Goal: Information Seeking & Learning: Learn about a topic

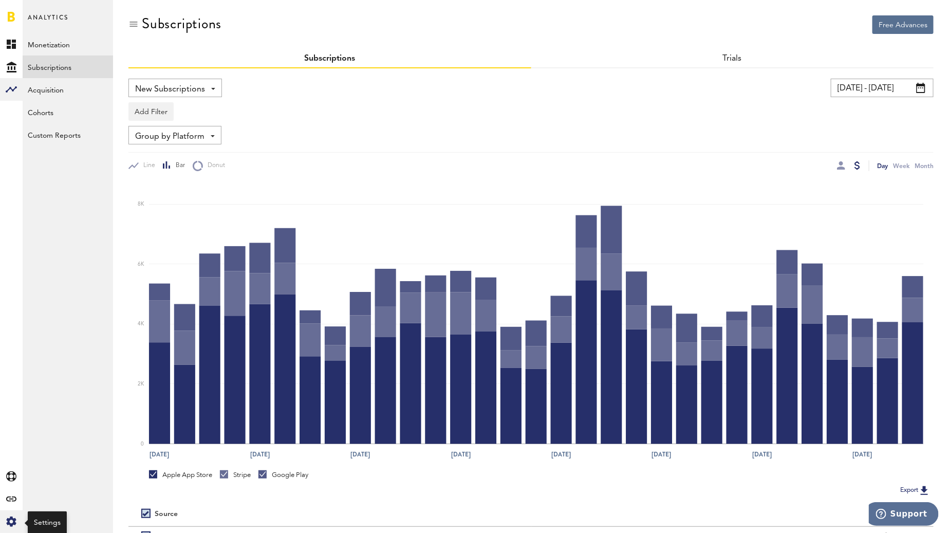
click at [20, 517] on div "Created with Sketch." at bounding box center [11, 521] width 23 height 23
click at [62, 44] on link "Profile" at bounding box center [68, 44] width 90 height 23
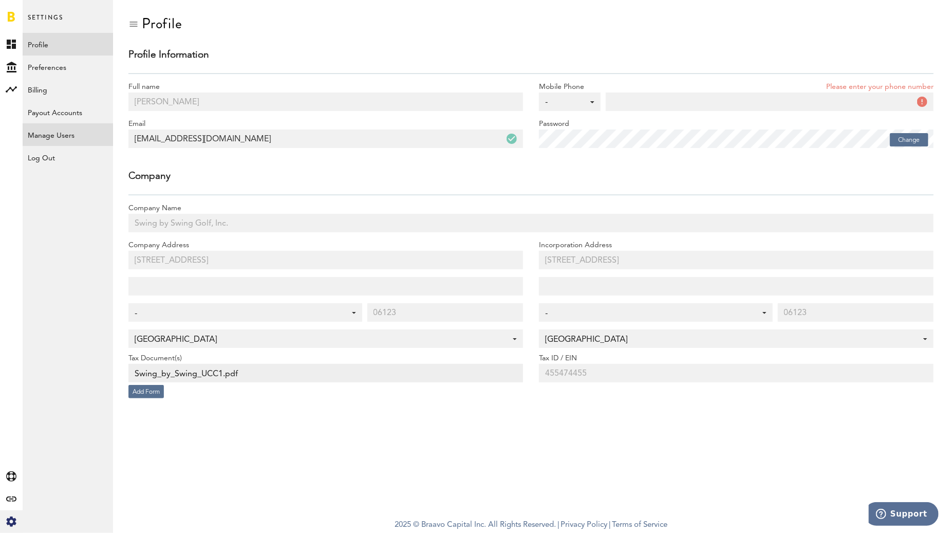
click at [50, 143] on link "Manage Users" at bounding box center [68, 134] width 90 height 23
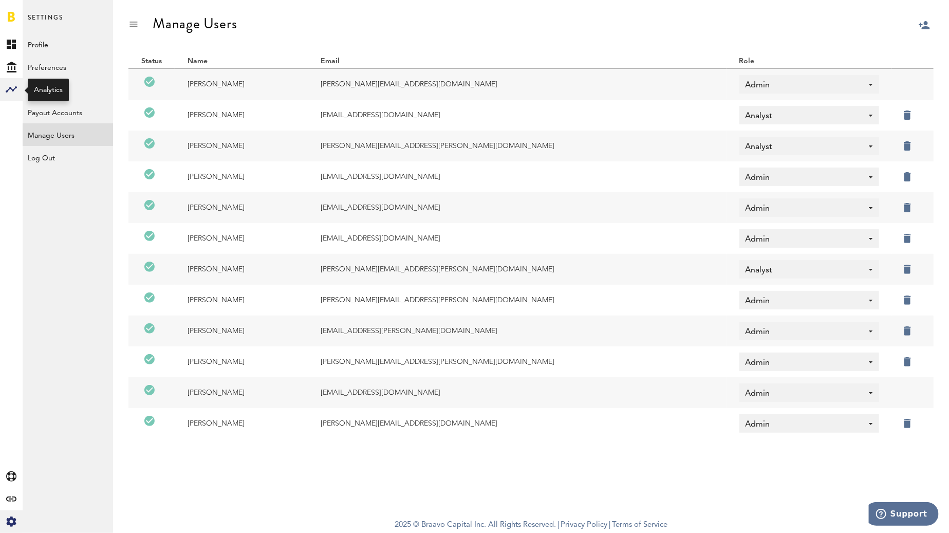
click at [17, 92] on rect at bounding box center [11, 89] width 12 height 12
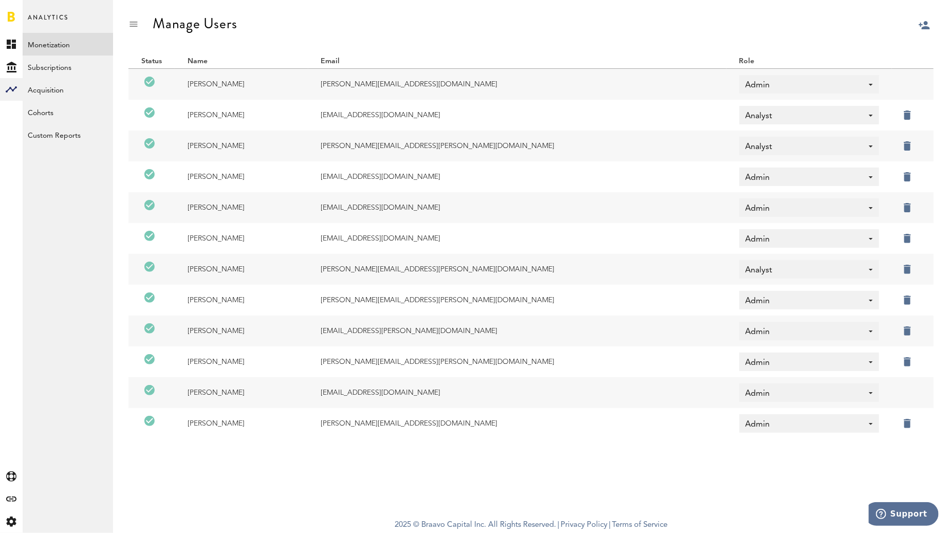
click at [47, 39] on link "Monetization" at bounding box center [68, 44] width 90 height 23
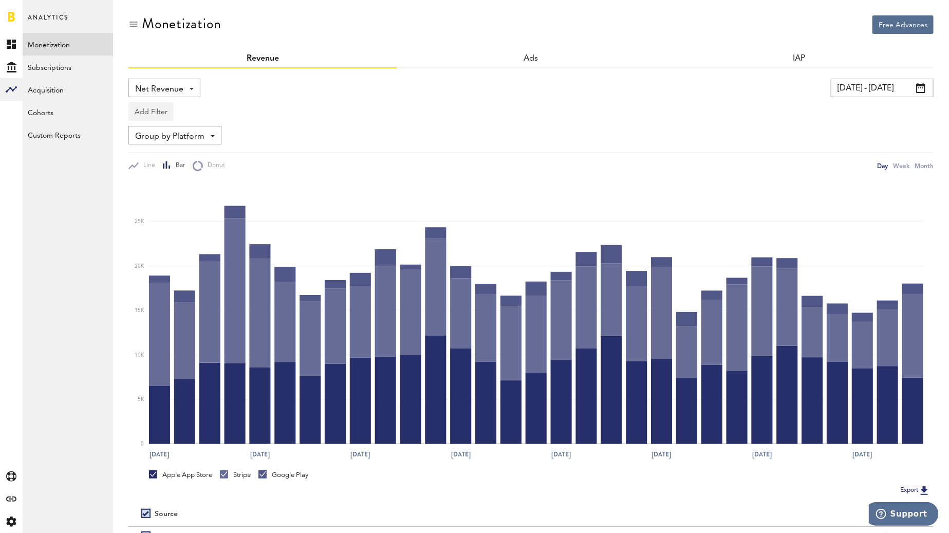
click at [153, 104] on button "Add Filter" at bounding box center [150, 111] width 45 height 18
click at [154, 155] on li "Apps" at bounding box center [166, 156] width 65 height 18
click at [163, 116] on div "Apps" at bounding box center [166, 112] width 45 height 17
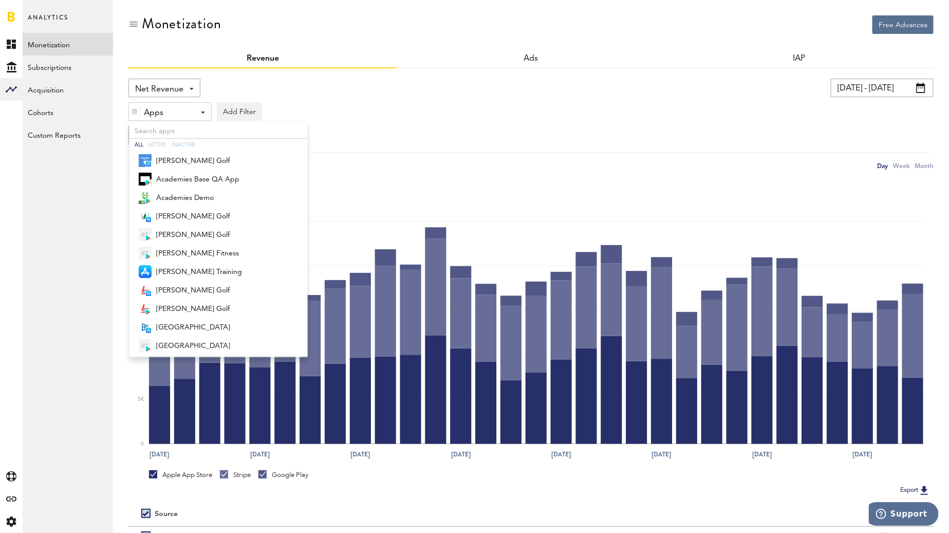
click at [163, 116] on div "Apps" at bounding box center [166, 112] width 45 height 17
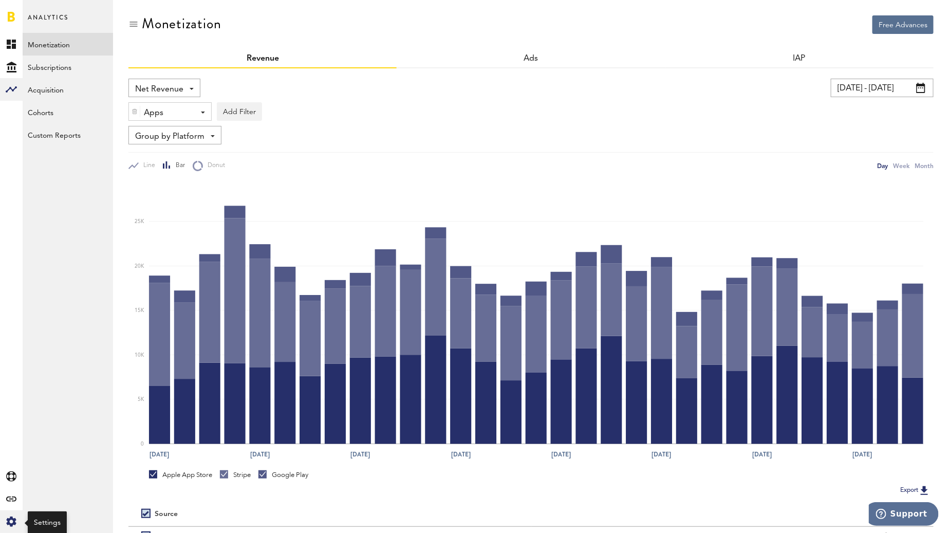
click at [11, 524] on icon at bounding box center [11, 521] width 10 height 10
click at [11, 92] on rect at bounding box center [11, 89] width 12 height 12
click at [8, 40] on icon at bounding box center [11, 44] width 9 height 9
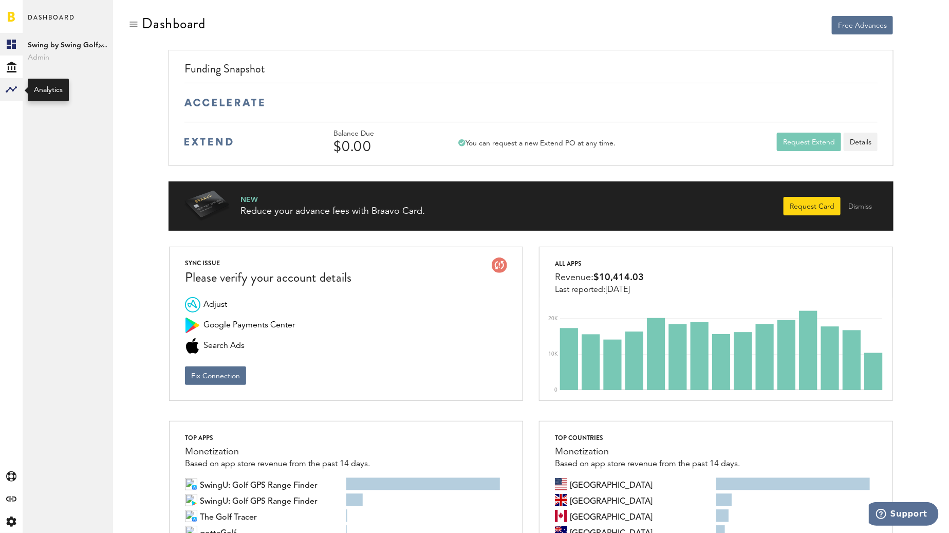
click at [12, 92] on rect at bounding box center [11, 89] width 12 height 12
click at [49, 48] on link "Monetization" at bounding box center [68, 44] width 90 height 23
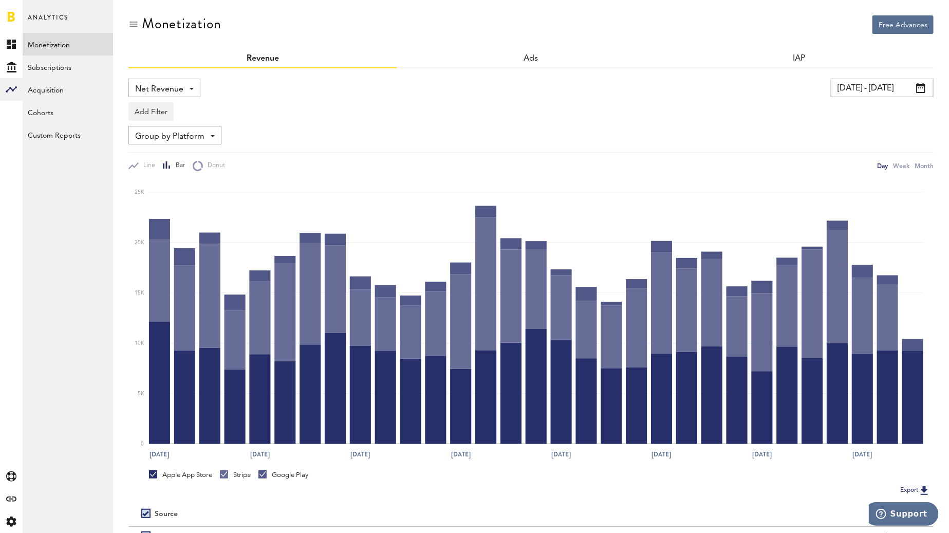
click at [174, 91] on span "Net Revenue" at bounding box center [159, 89] width 48 height 17
click at [170, 125] on span "Gross Revenue" at bounding box center [164, 130] width 51 height 17
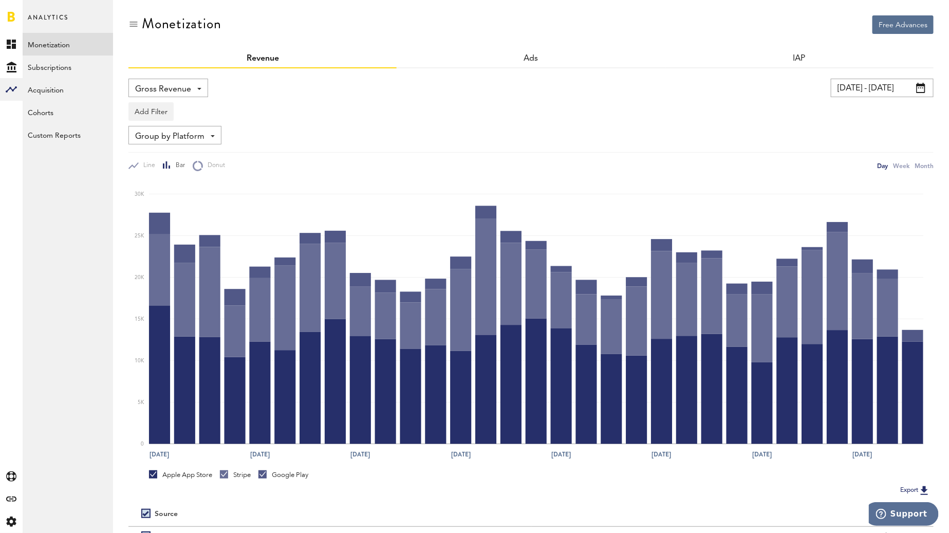
click at [904, 76] on div "Gross Revenue Net Revenue Gross Revenue Profit 07/19/25 - 08/18/25 Last 30 days…" at bounding box center [530, 334] width 805 height 533
click at [903, 83] on input "07/19/25 - 08/18/25" at bounding box center [882, 88] width 103 height 18
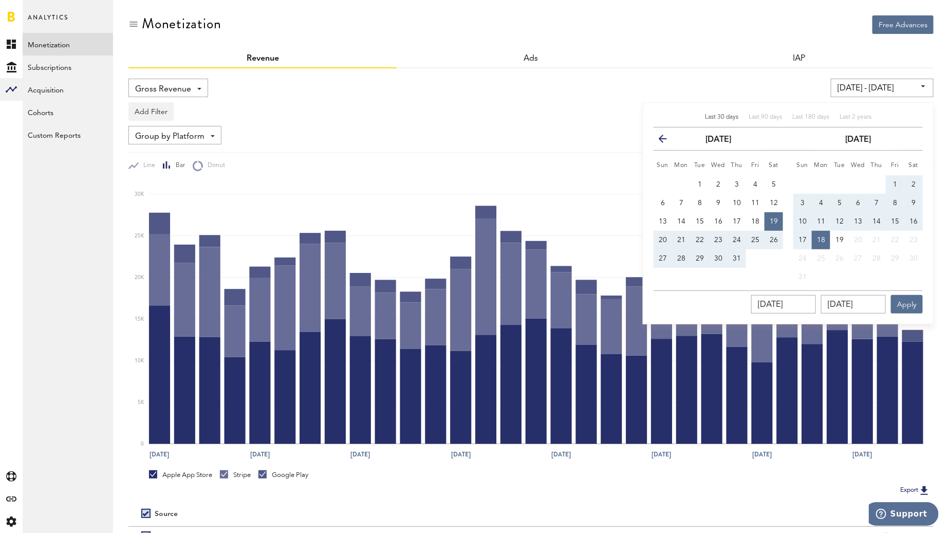
click at [892, 178] on button "1" at bounding box center [894, 184] width 18 height 18
type input "08/01/25 - 08/01/25"
type input "08/01/2025"
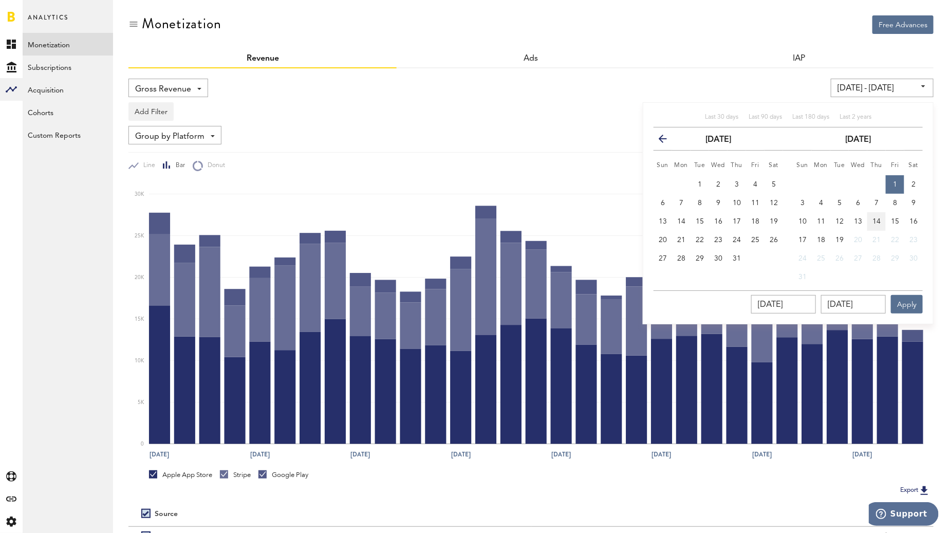
click at [881, 220] on button "14" at bounding box center [876, 221] width 18 height 18
type input "08/01/25 - 08/14/25"
type input "08/14/2025"
click at [914, 301] on button "Apply" at bounding box center [907, 304] width 32 height 18
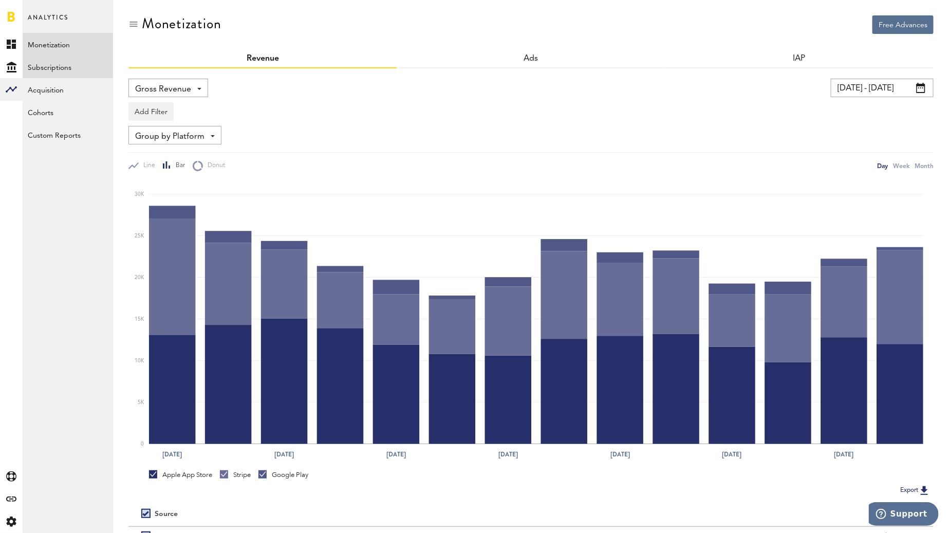
click at [50, 62] on link "Subscriptions" at bounding box center [68, 66] width 90 height 23
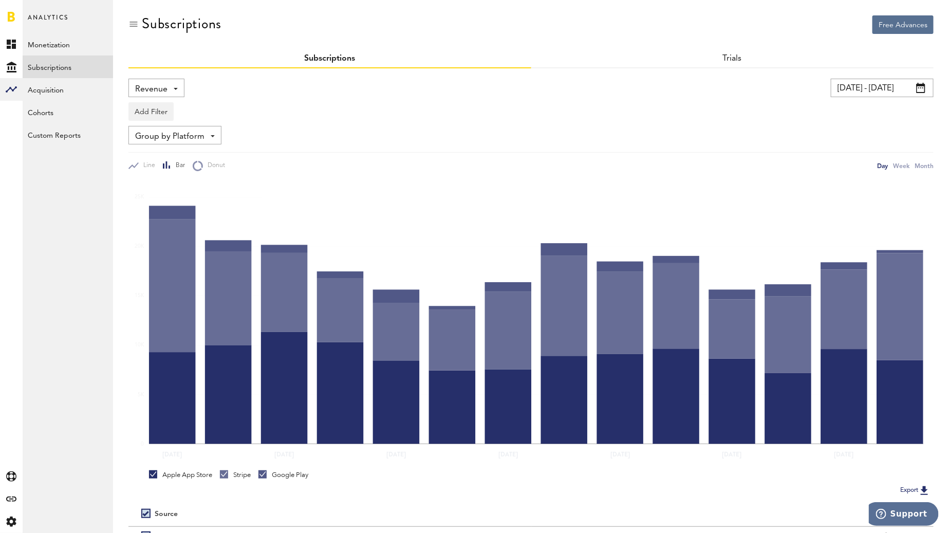
click at [157, 83] on span "Revenue" at bounding box center [151, 89] width 32 height 17
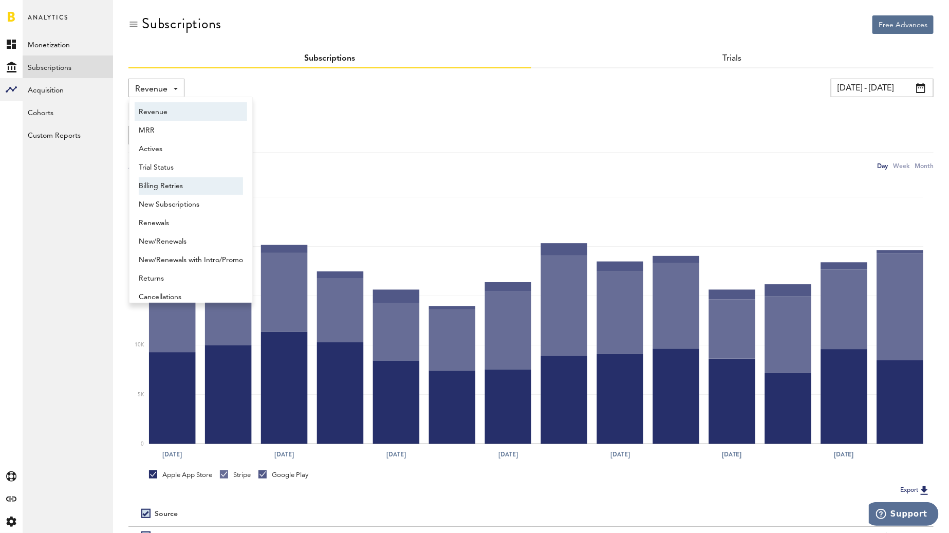
scroll to position [5, 0]
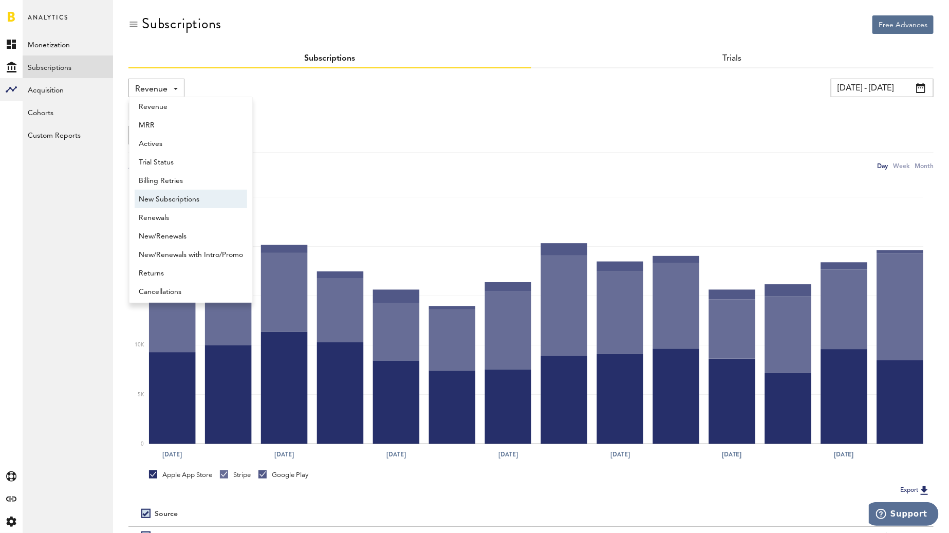
click at [182, 202] on span "New Subscriptions" at bounding box center [191, 199] width 104 height 17
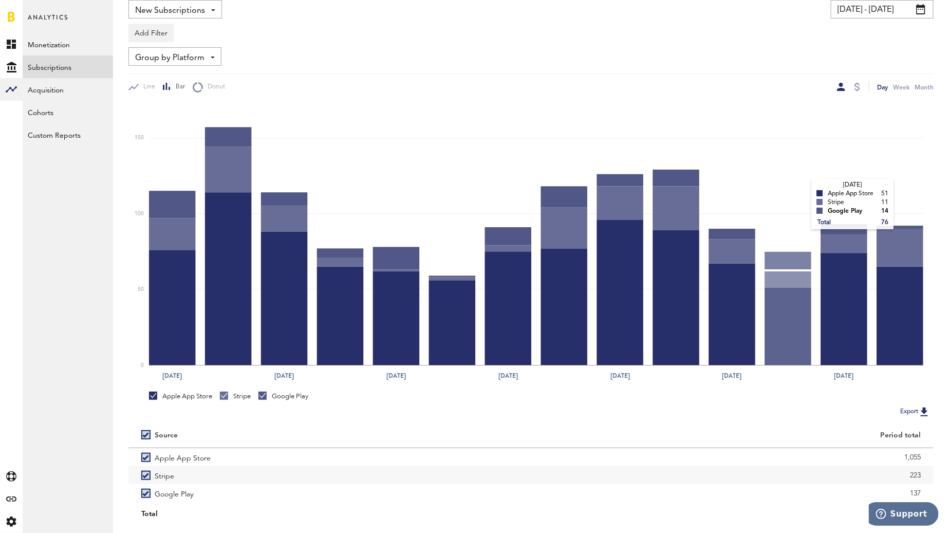
scroll to position [104, 0]
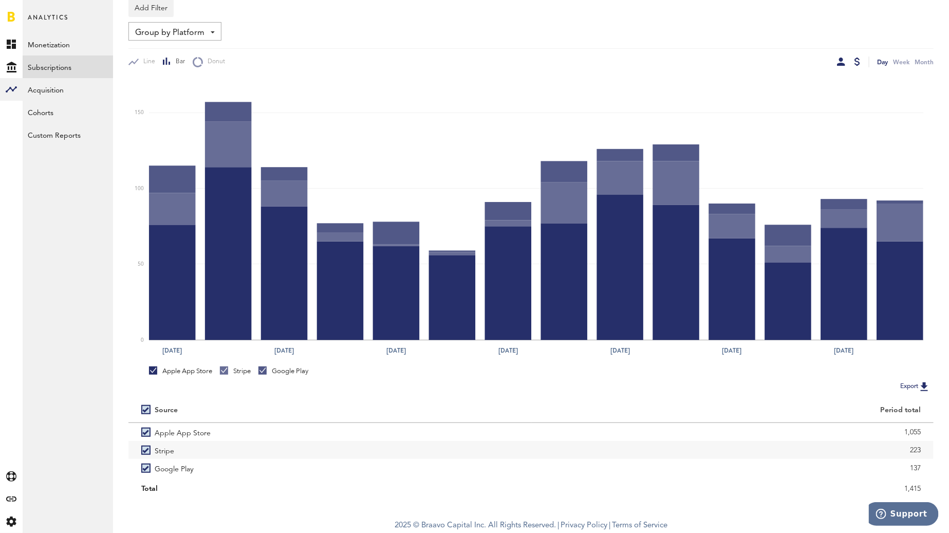
click at [856, 64] on div at bounding box center [857, 62] width 6 height 8
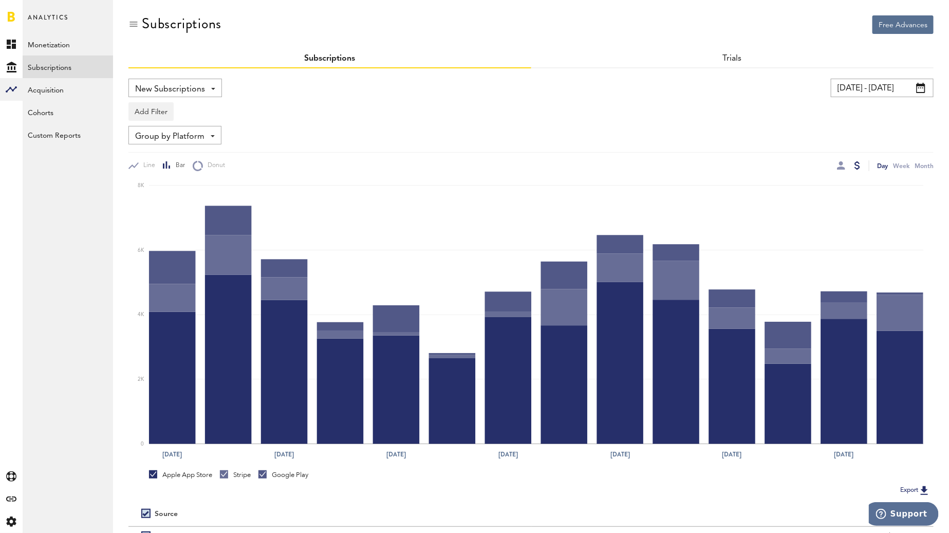
click at [161, 87] on span "New Subscriptions" at bounding box center [170, 89] width 70 height 17
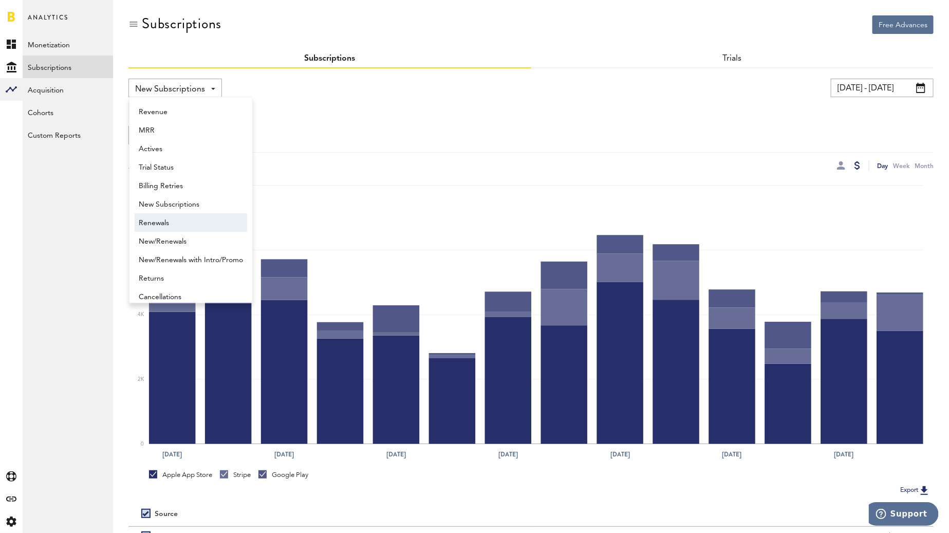
click at [167, 222] on span "Renewals" at bounding box center [191, 222] width 104 height 17
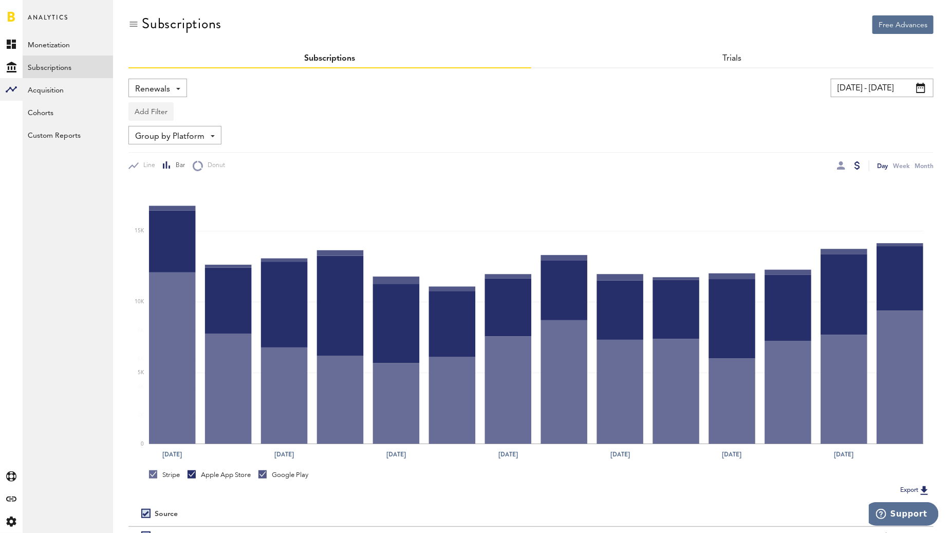
click at [150, 109] on button "Add Filter" at bounding box center [150, 111] width 45 height 18
click at [162, 195] on li "Subscription durations" at bounding box center [175, 193] width 83 height 18
click at [213, 115] on div "Subscription durations" at bounding box center [189, 112] width 91 height 17
click at [362, 154] on div "Line Bar Donut Day Week Month" at bounding box center [530, 161] width 805 height 19
click at [185, 109] on div "Subscription durations" at bounding box center [189, 112] width 91 height 17
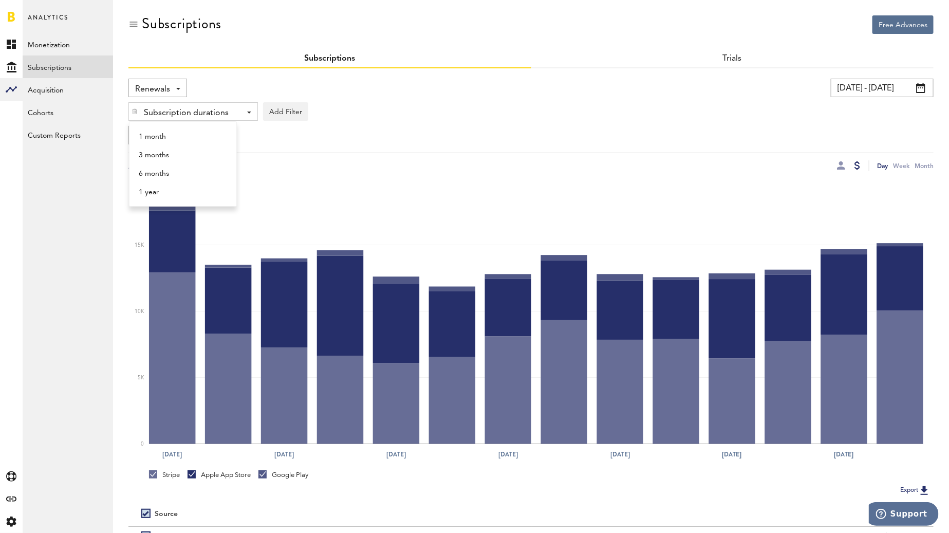
click at [847, 169] on div at bounding box center [849, 165] width 24 height 11
click at [844, 166] on div at bounding box center [841, 165] width 8 height 8
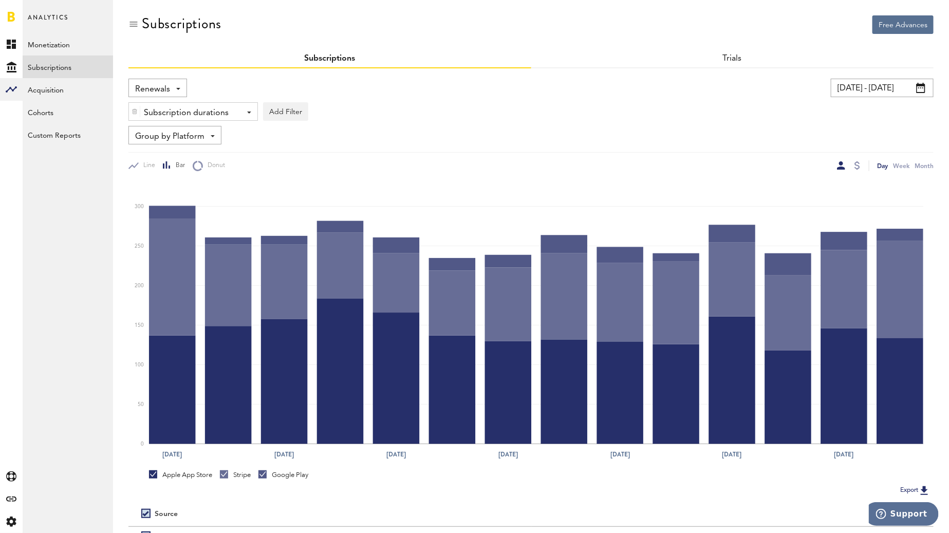
click at [132, 110] on img at bounding box center [134, 111] width 6 height 7
click at [143, 126] on div "Group by Platform Group by Platform Group by App Group by Subscription Group by…" at bounding box center [174, 135] width 93 height 18
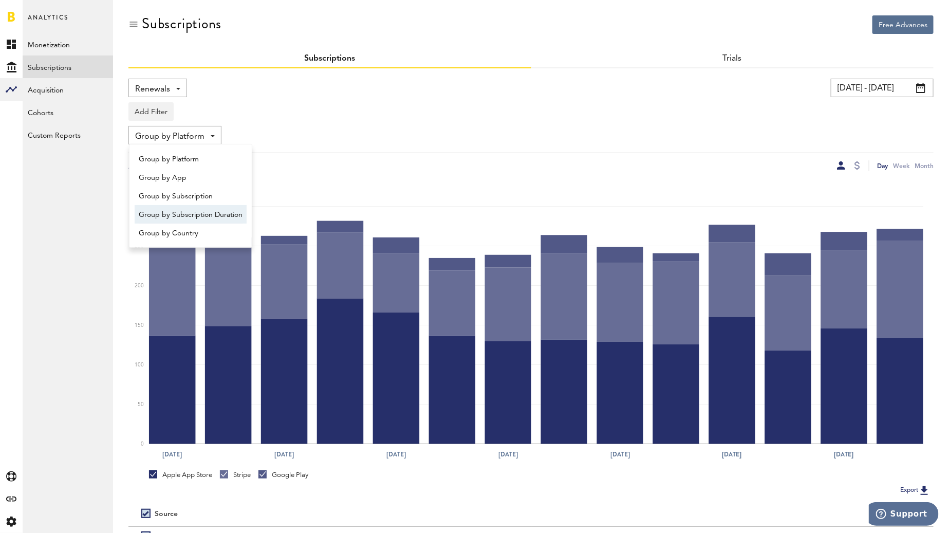
click at [198, 218] on span "Group by Subscription Duration" at bounding box center [191, 214] width 104 height 17
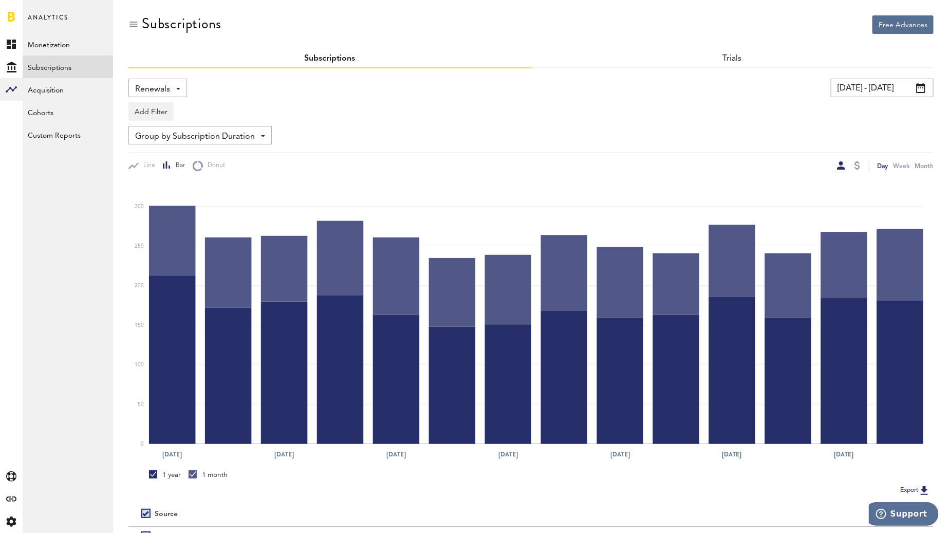
click at [877, 91] on input "08/01/25 - 08/14/25" at bounding box center [882, 88] width 103 height 18
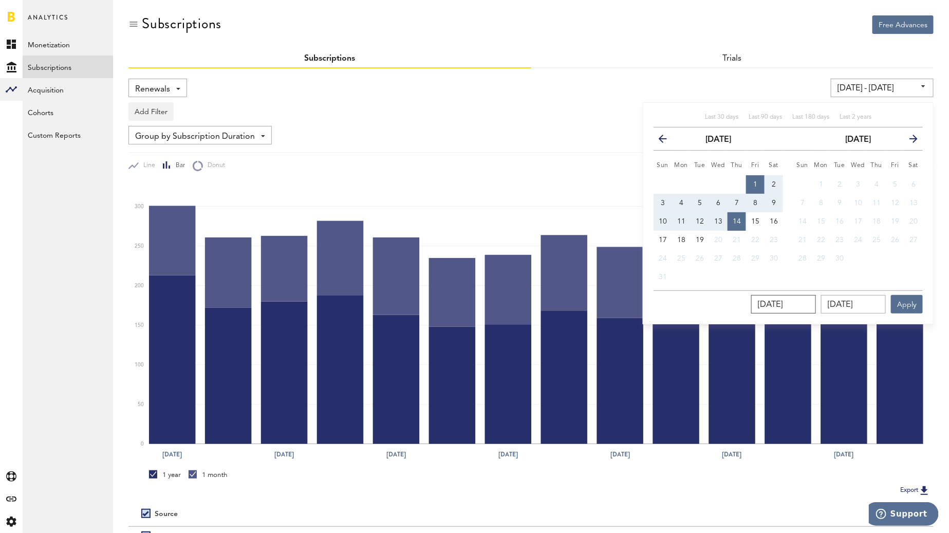
click at [816, 301] on input "08/01/2025" at bounding box center [783, 304] width 65 height 18
type input "08/01/202_"
type input "08/01/24 - 08/14/25"
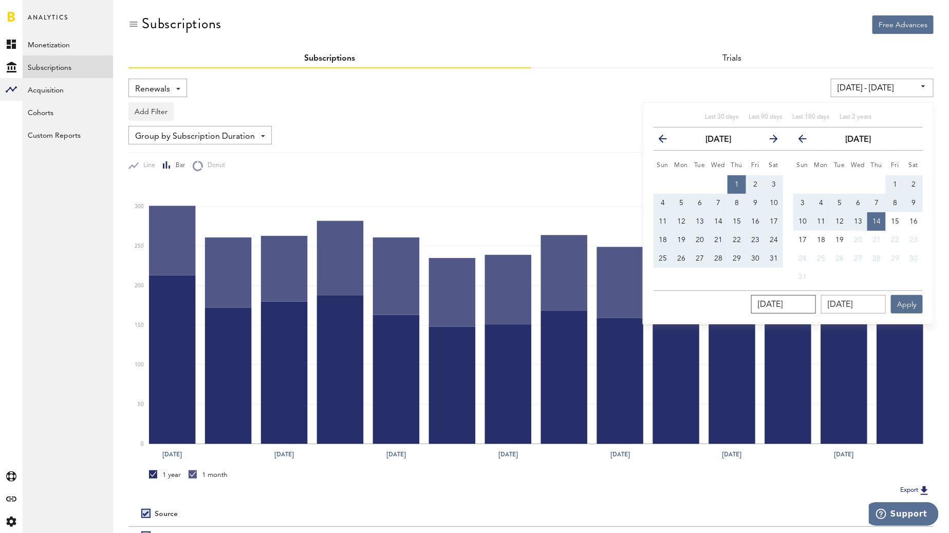
type input "08/01/2024"
click at [880, 304] on input "08/14/2025" at bounding box center [853, 304] width 65 height 18
type input "08/14/202_"
type input "08/01/24 - 08/14/24"
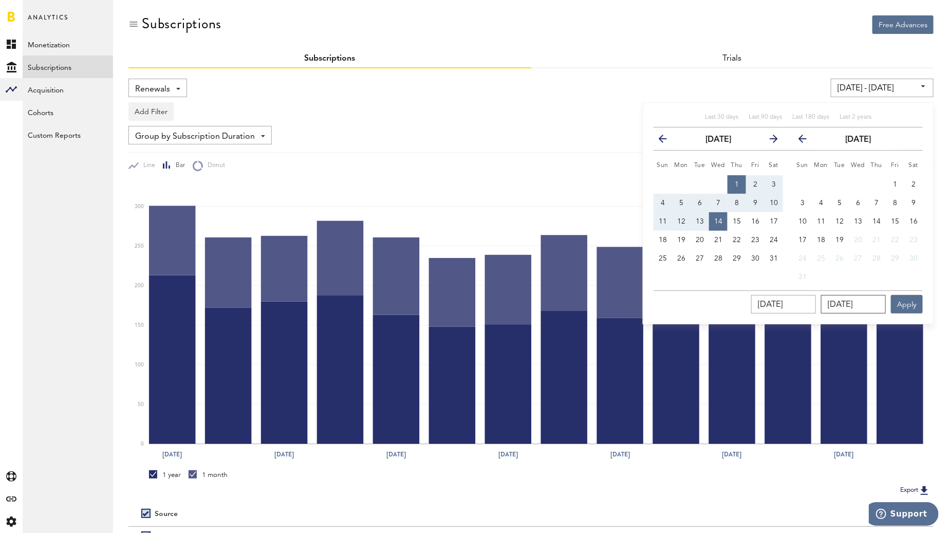
type input "08/14/2024"
click at [916, 300] on button "Apply" at bounding box center [907, 304] width 32 height 18
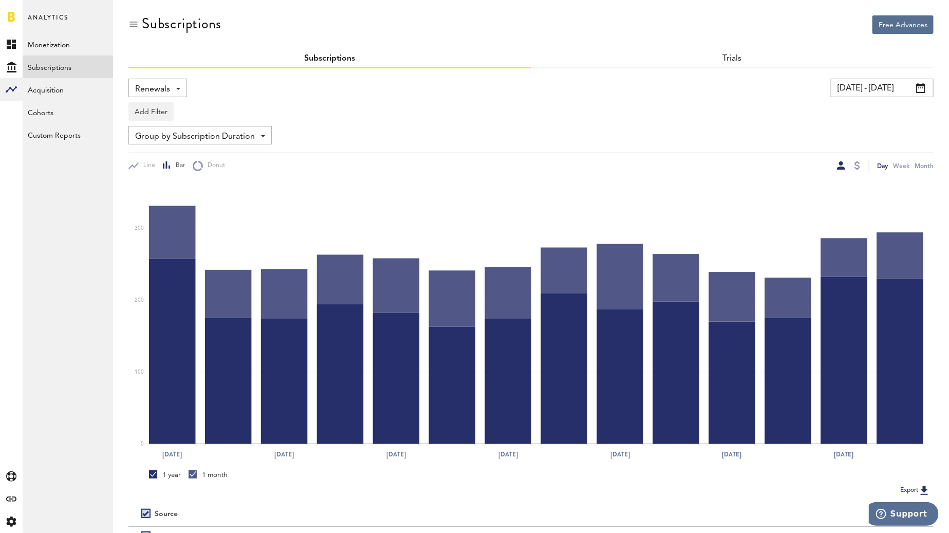
click at [144, 84] on span "Renewals" at bounding box center [152, 89] width 35 height 17
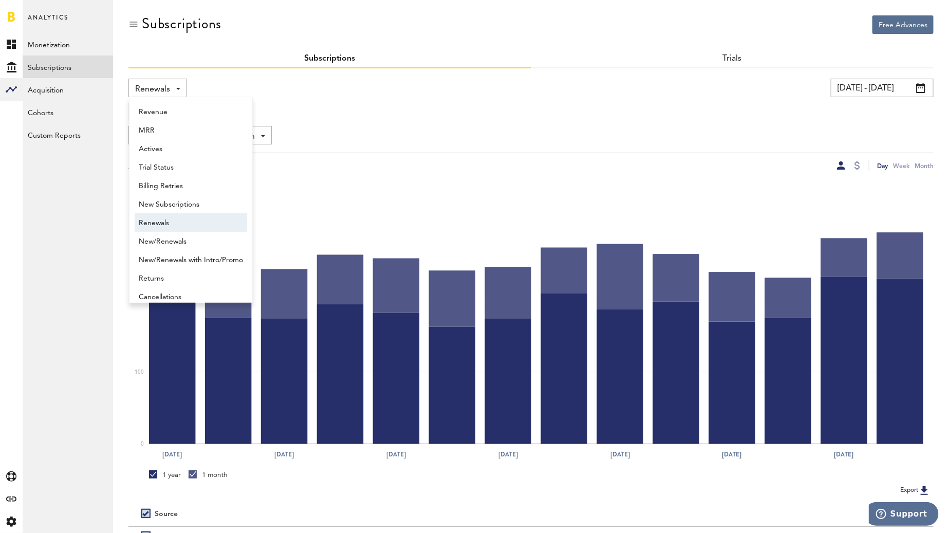
scroll to position [8, 0]
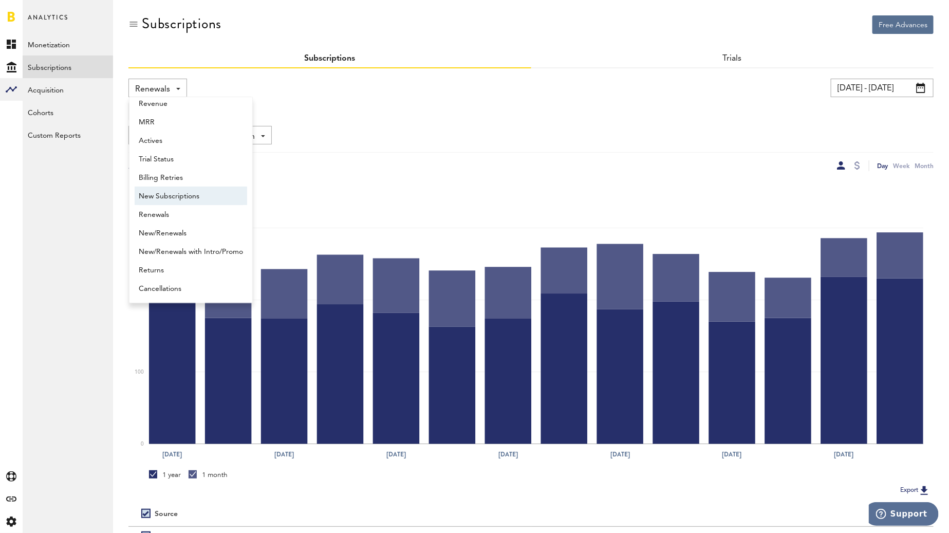
click at [173, 191] on span "New Subscriptions" at bounding box center [191, 195] width 104 height 17
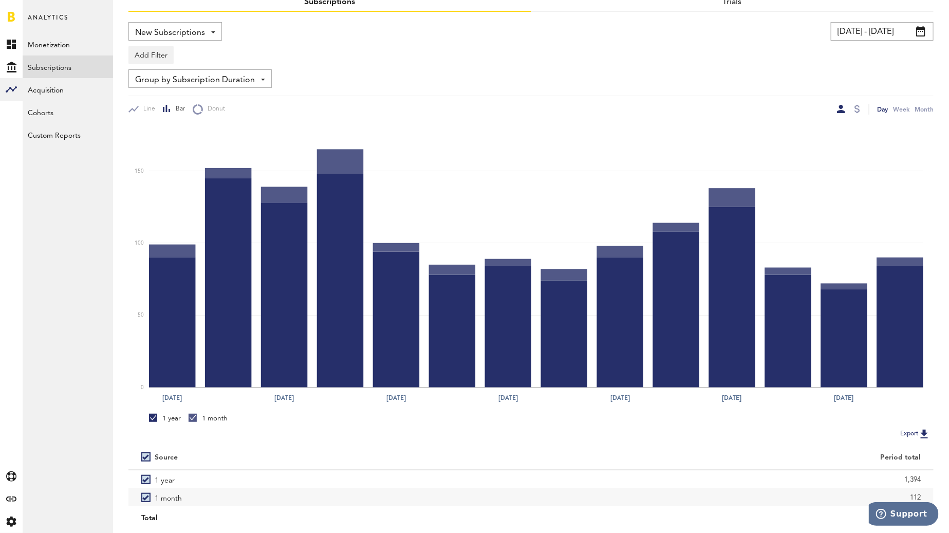
scroll to position [86, 0]
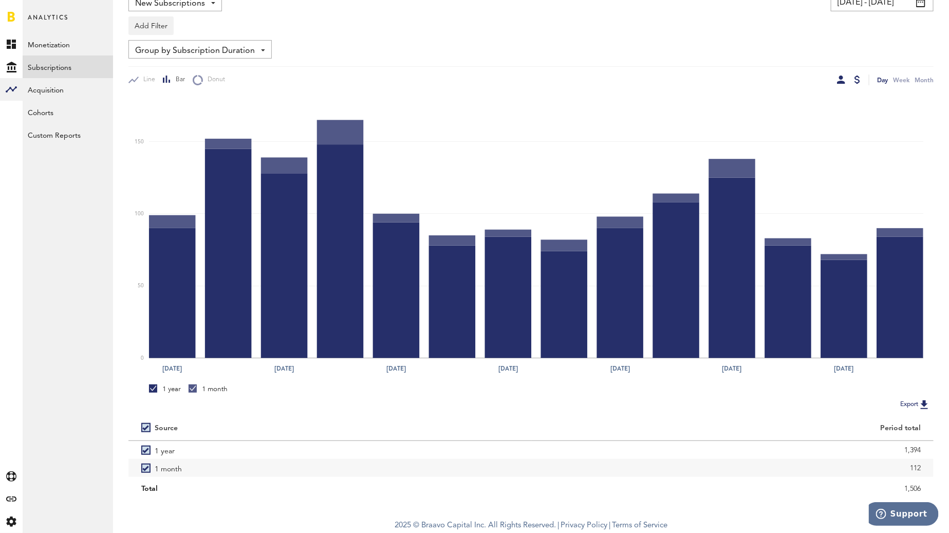
click at [855, 79] on div at bounding box center [857, 80] width 6 height 8
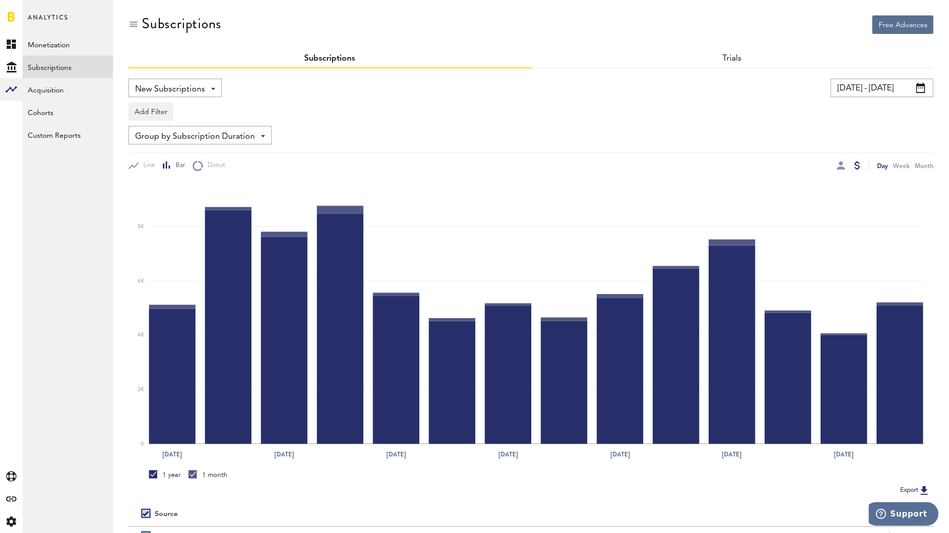
click at [259, 133] on div "Group by Subscription Duration Group by Platform Group by App Group by Subscrip…" at bounding box center [199, 135] width 143 height 18
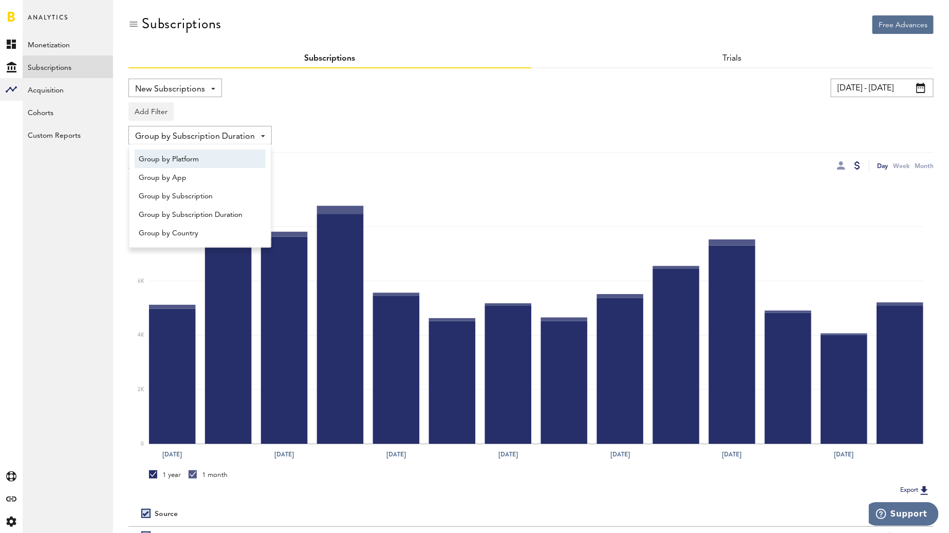
click at [220, 154] on span "Group by Platform" at bounding box center [200, 158] width 123 height 17
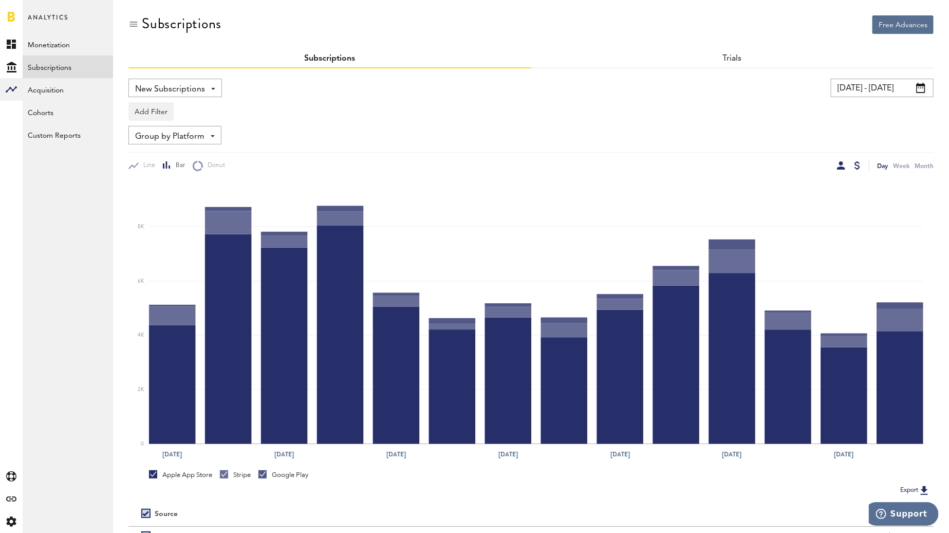
click at [839, 161] on div at bounding box center [841, 165] width 8 height 8
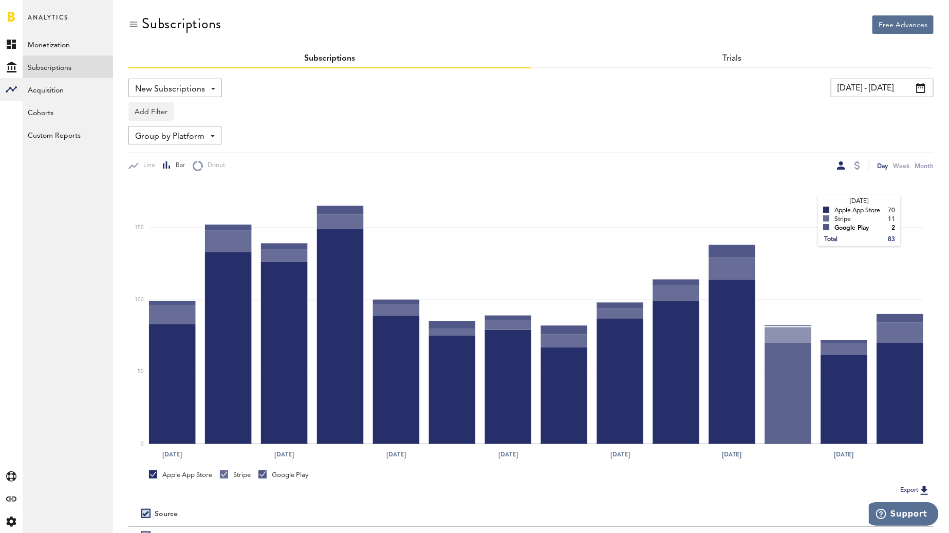
scroll to position [104, 0]
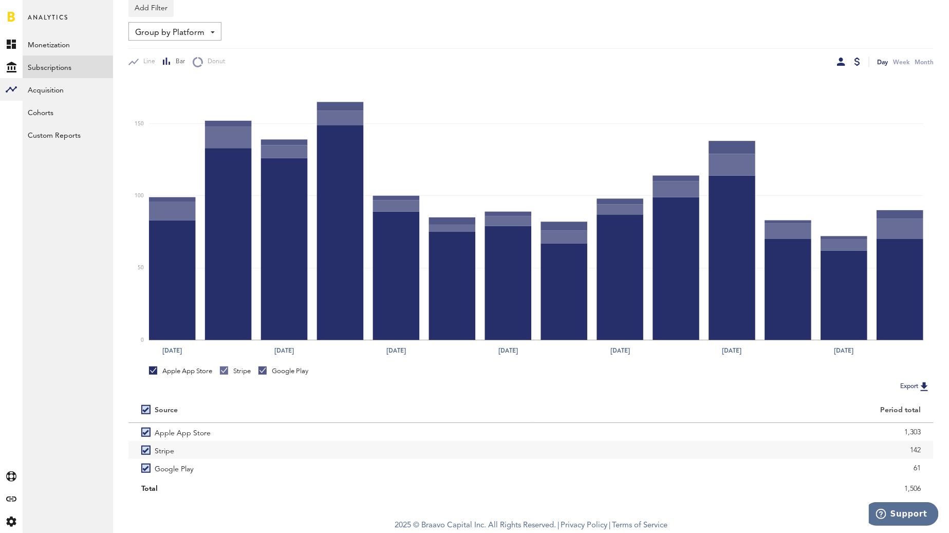
click at [856, 60] on div at bounding box center [857, 62] width 6 height 8
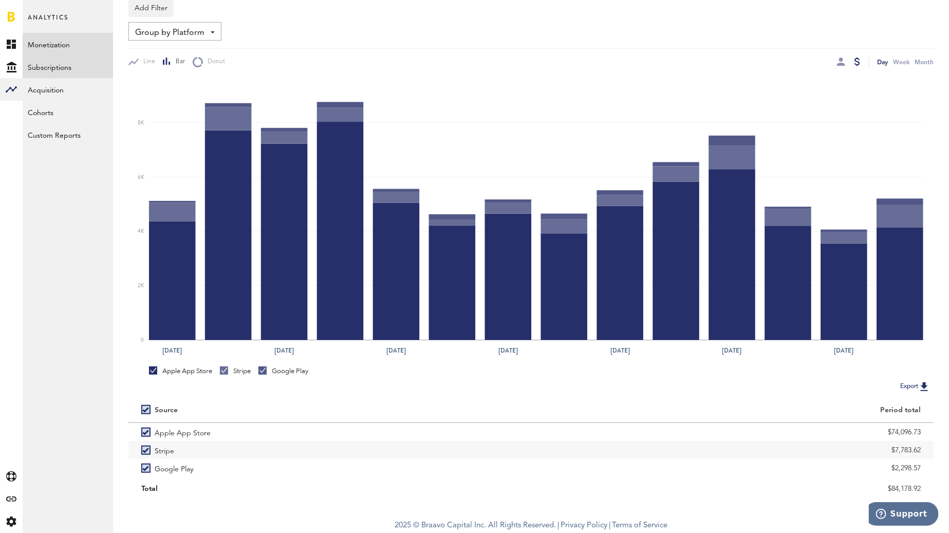
click at [67, 46] on link "Monetization" at bounding box center [68, 44] width 90 height 23
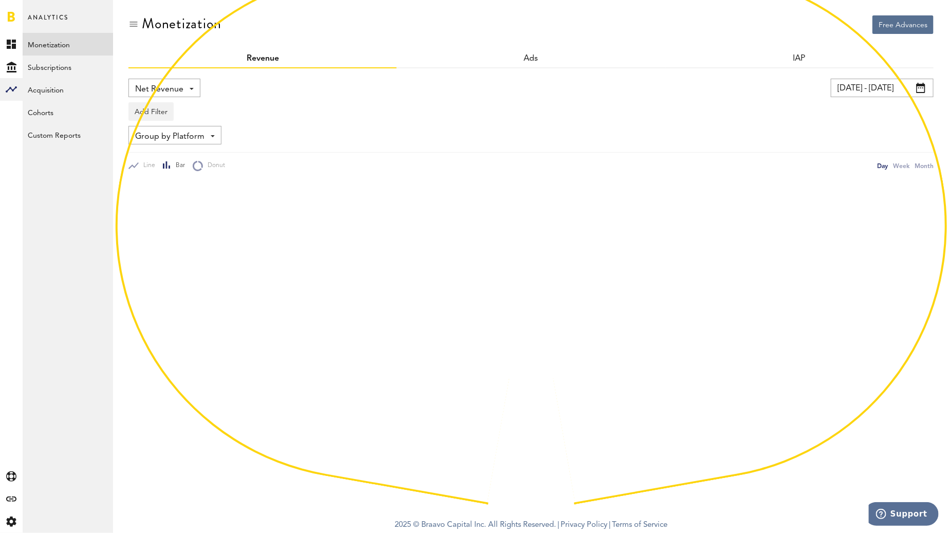
click at [141, 80] on div "Net Revenue Net Revenue Gross Revenue Profit" at bounding box center [164, 88] width 72 height 18
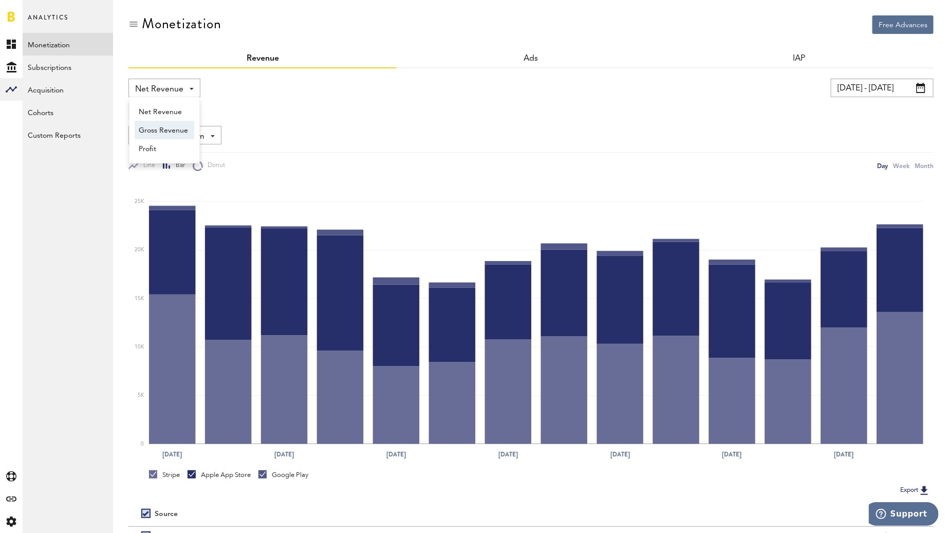
click at [148, 127] on span "Gross Revenue" at bounding box center [164, 130] width 51 height 17
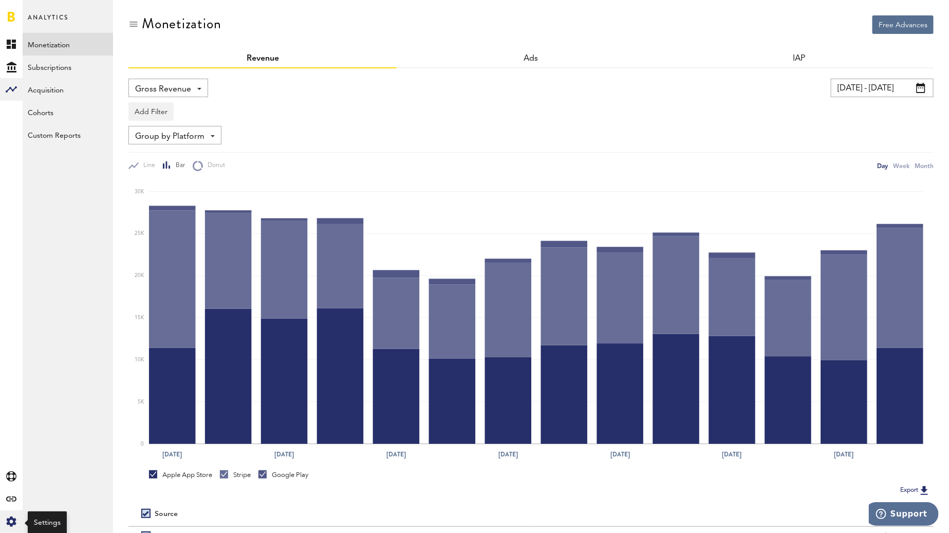
click at [15, 521] on icon "Created with Sketch." at bounding box center [11, 521] width 10 height 10
click at [79, 156] on div "Log Out" at bounding box center [68, 155] width 90 height 18
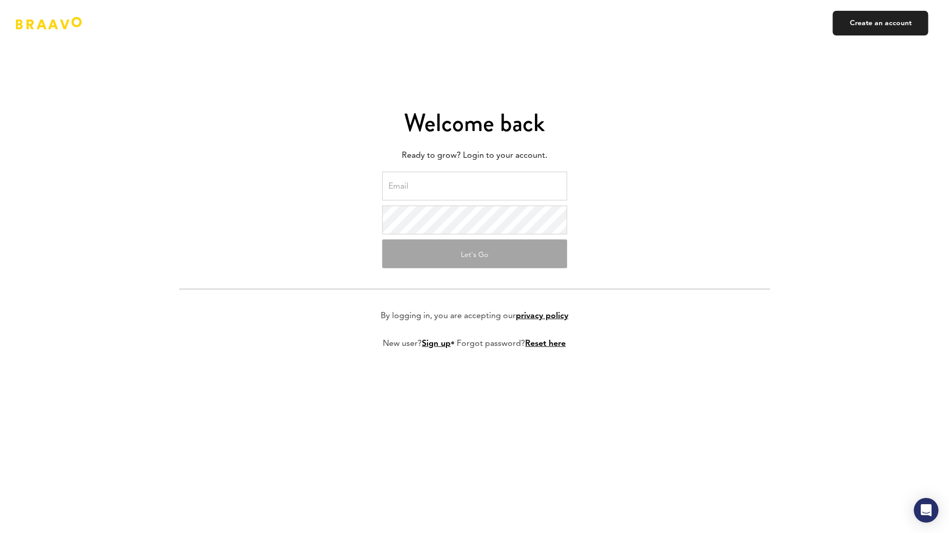
click at [495, 197] on input "email" at bounding box center [474, 186] width 185 height 29
type input "haris@swingu.com"
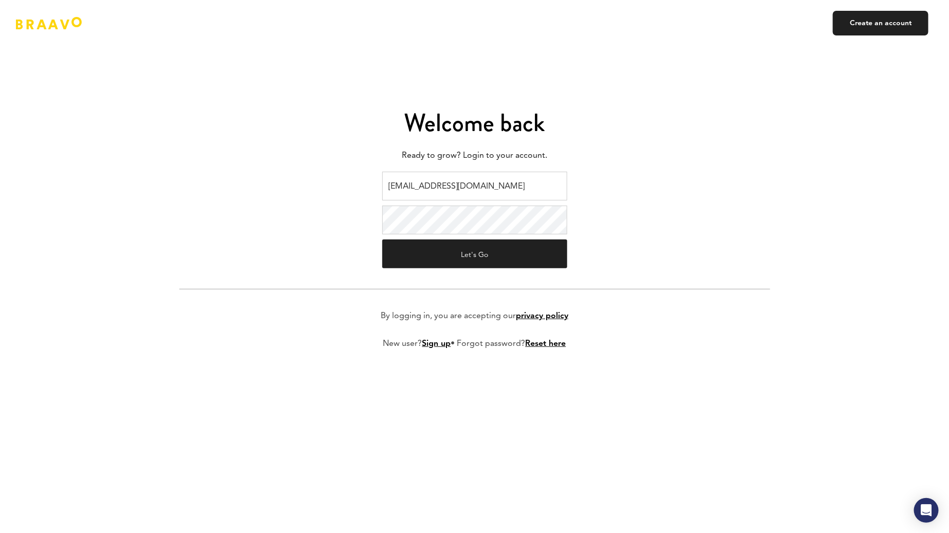
click at [661, 192] on form "haris@swingu.com Let's Go By logging in, you are accepting our privacy policy N…" at bounding box center [474, 269] width 591 height 194
click at [505, 254] on button "Let's Go" at bounding box center [474, 253] width 185 height 29
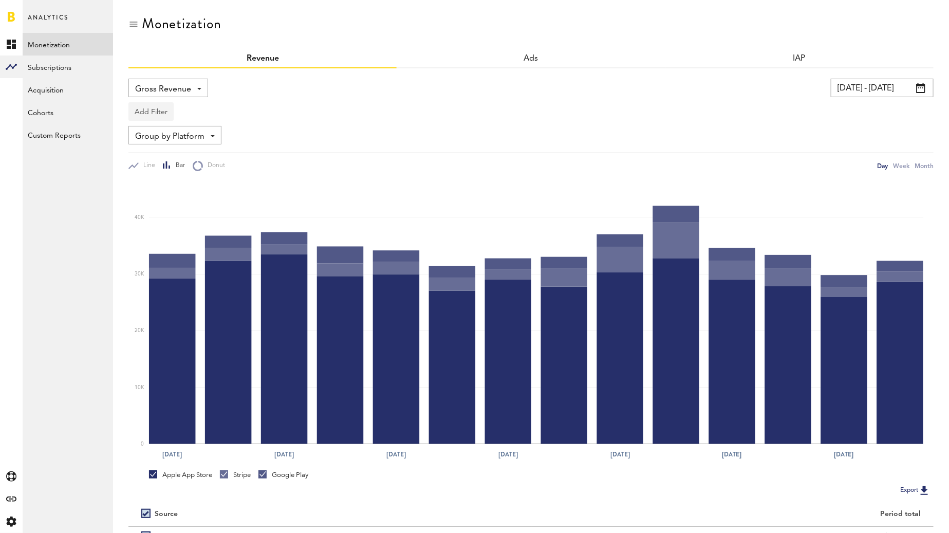
click at [159, 108] on button "Add Filter" at bounding box center [150, 111] width 45 height 18
click at [418, 135] on div "Group by Platform Group by Platform Group by Revenue Type Group by App" at bounding box center [530, 135] width 805 height 18
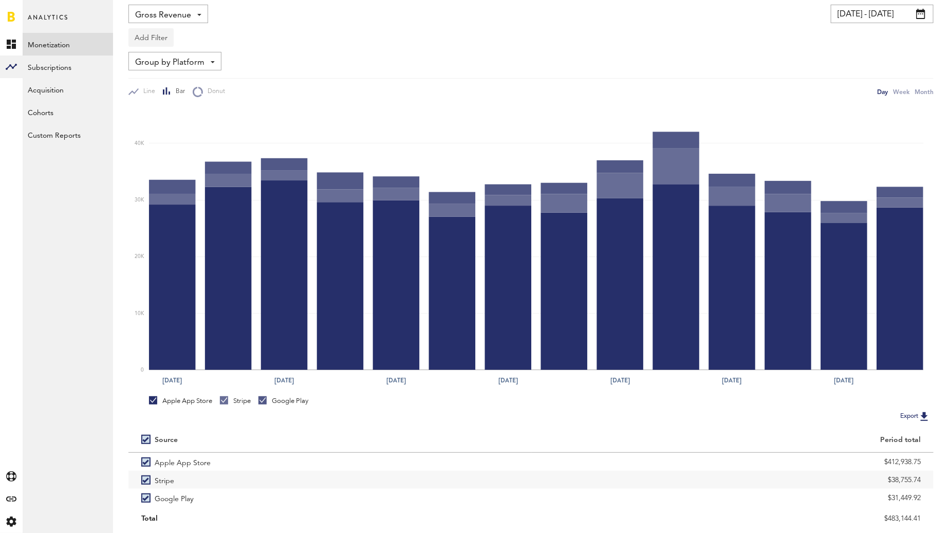
scroll to position [104, 0]
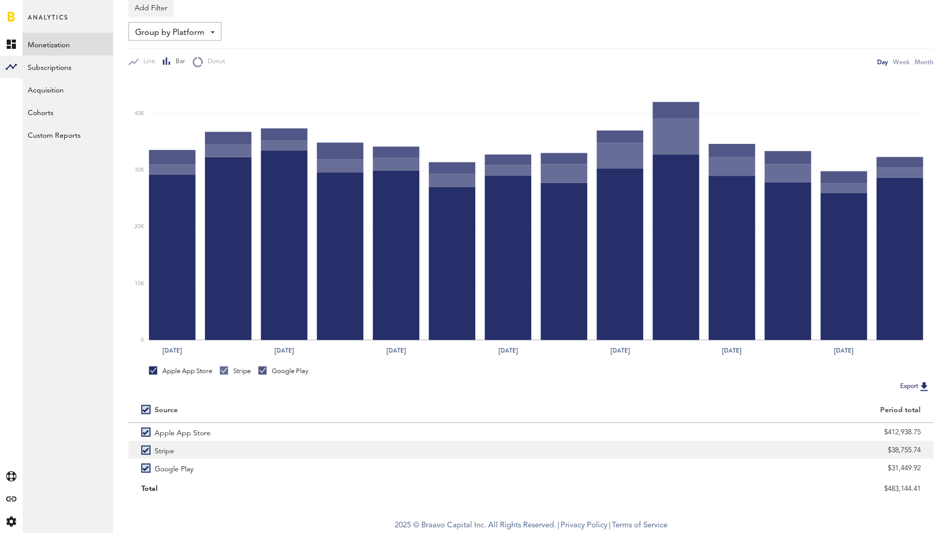
drag, startPoint x: 881, startPoint y: 450, endPoint x: 925, endPoint y: 452, distance: 44.2
click at [925, 452] on div "$38,755.74" at bounding box center [732, 450] width 403 height 18
copy div "$38,755.74"
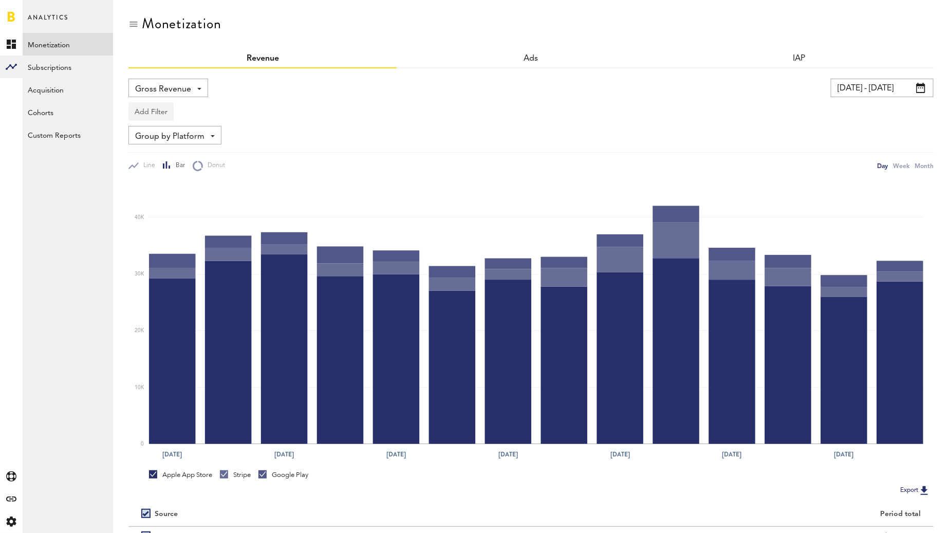
click at [135, 112] on button "Add Filter" at bounding box center [150, 111] width 45 height 18
click at [139, 149] on li "Apps" at bounding box center [166, 156] width 65 height 18
click at [159, 114] on div "Apps" at bounding box center [166, 112] width 45 height 17
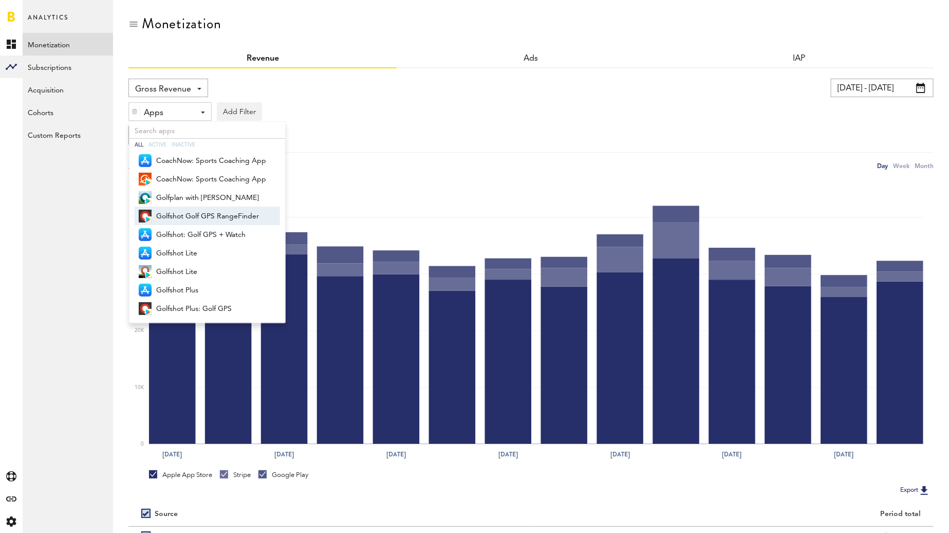
click at [201, 215] on span "Golfshot Golf GPS RangeFinder" at bounding box center [211, 216] width 110 height 17
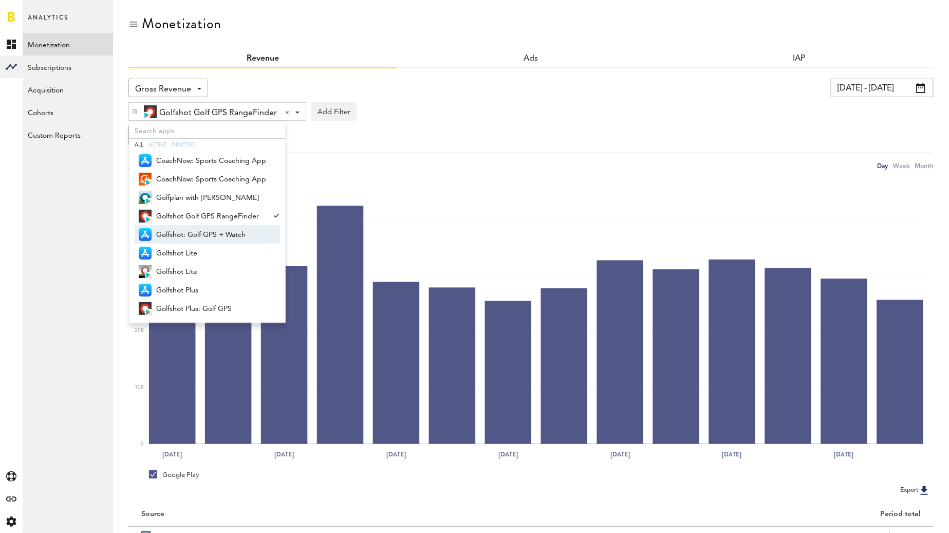
click at [199, 228] on span "Golfshot: Golf GPS + Watch" at bounding box center [211, 234] width 110 height 17
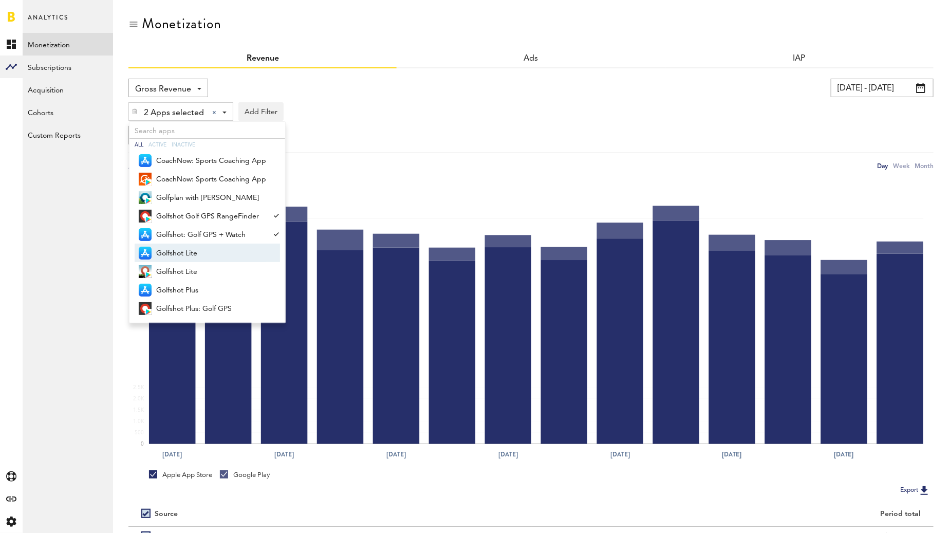
click at [191, 244] on span "Golfshot Lite" at bounding box center [211, 252] width 110 height 17
click at [187, 271] on span "Golfshot Lite" at bounding box center [211, 271] width 110 height 17
click at [189, 290] on span "Golfshot Plus" at bounding box center [211, 289] width 110 height 17
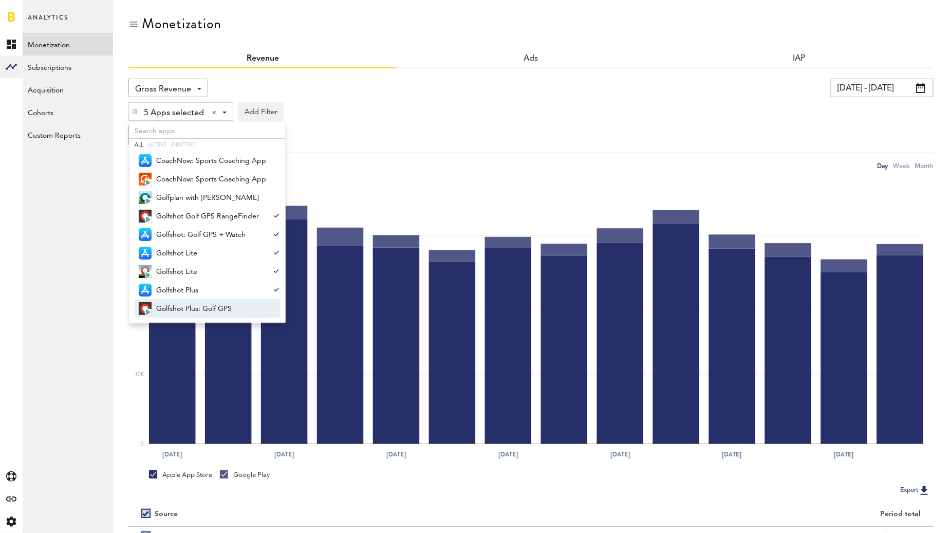
click at [200, 304] on span "Golfshot Plus: Golf GPS" at bounding box center [211, 308] width 110 height 17
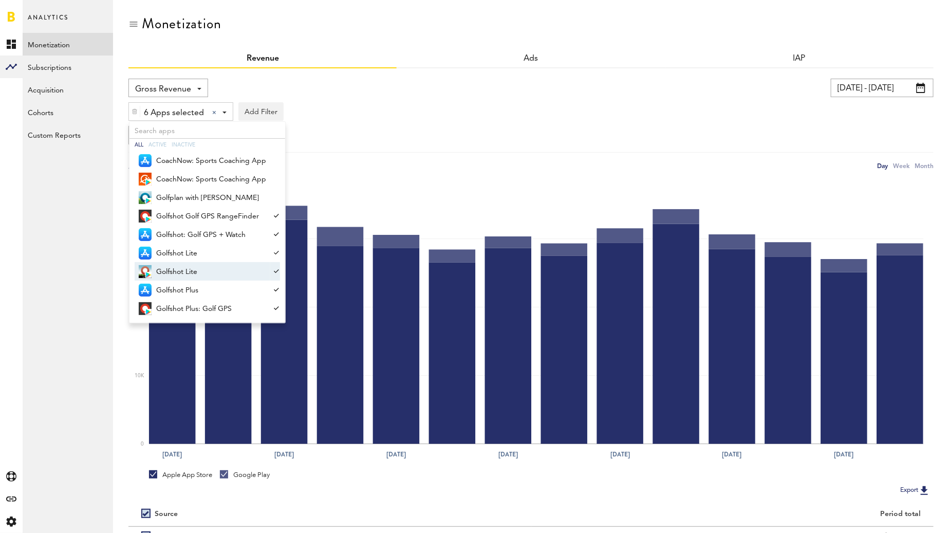
click at [420, 161] on div "Line Bar Donut" at bounding box center [339, 165] width 423 height 11
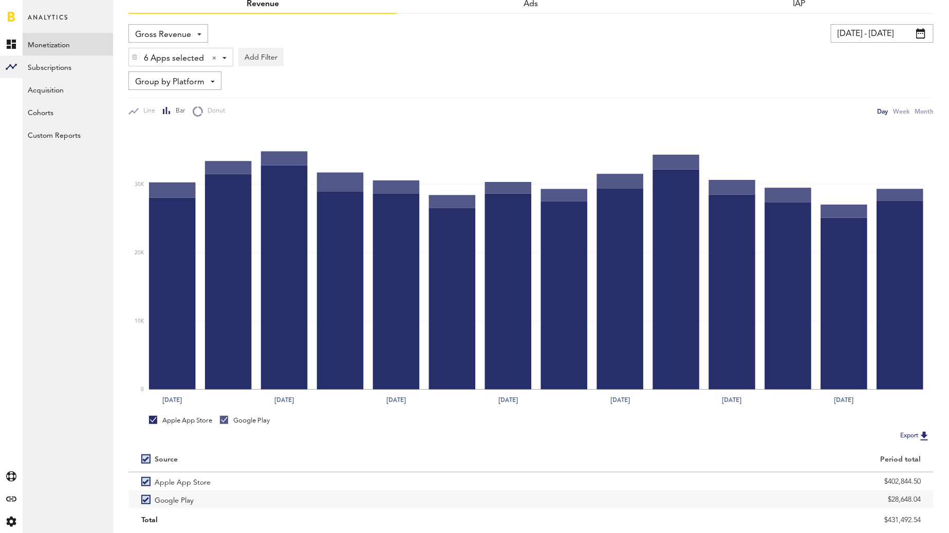
scroll to position [86, 0]
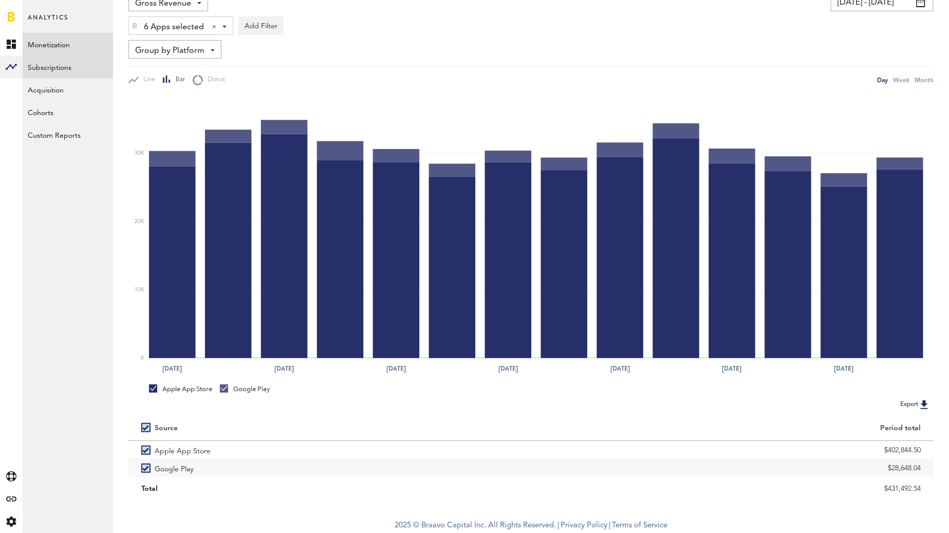
click at [89, 60] on link "Subscriptions" at bounding box center [68, 66] width 90 height 23
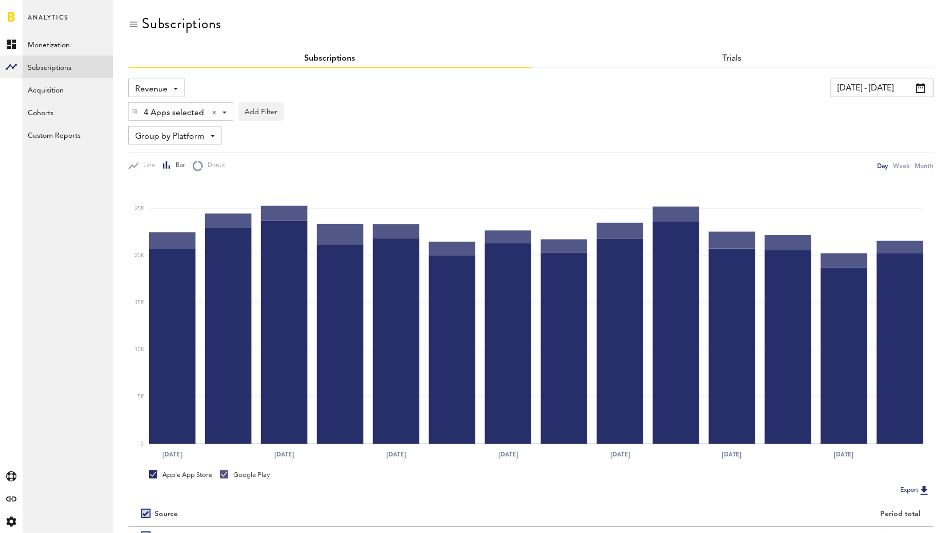
click at [147, 82] on span "Revenue" at bounding box center [151, 89] width 32 height 17
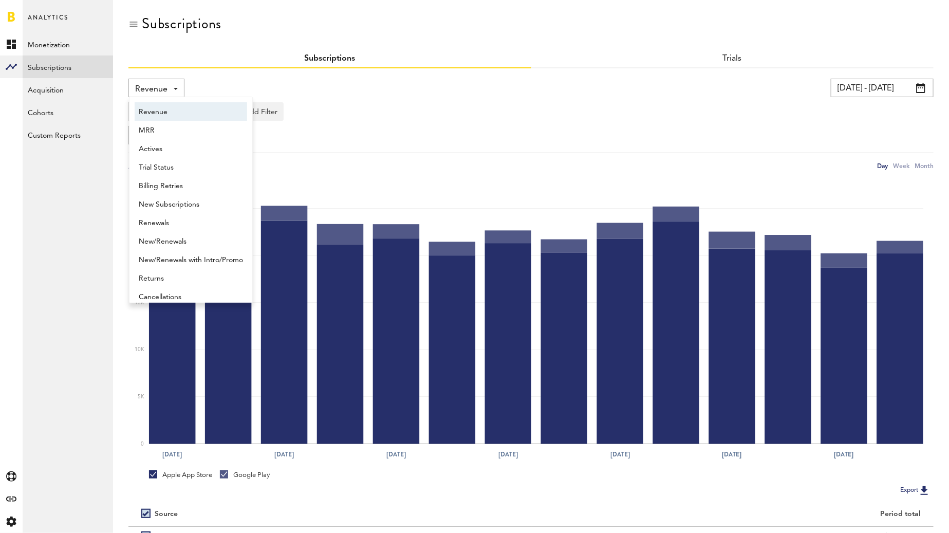
scroll to position [5, 0]
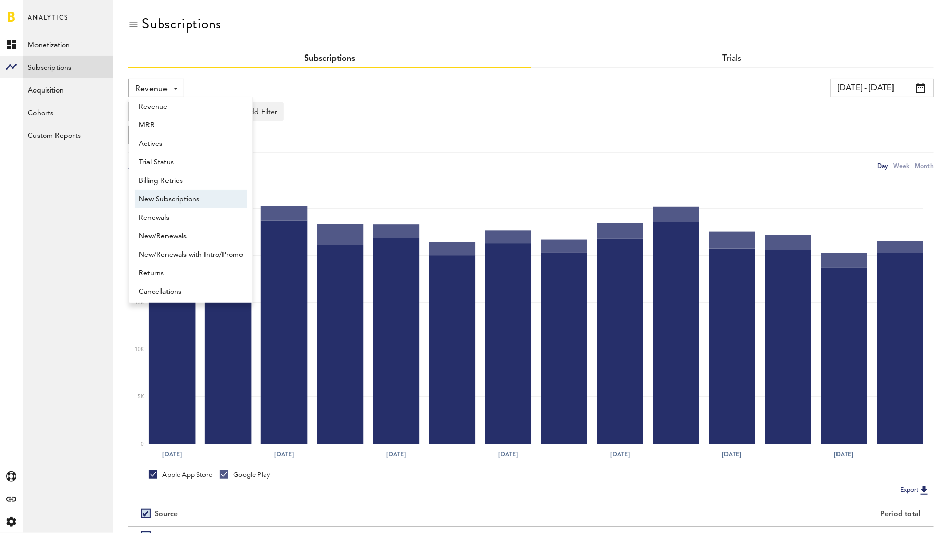
click at [166, 199] on span "New Subscriptions" at bounding box center [191, 199] width 104 height 17
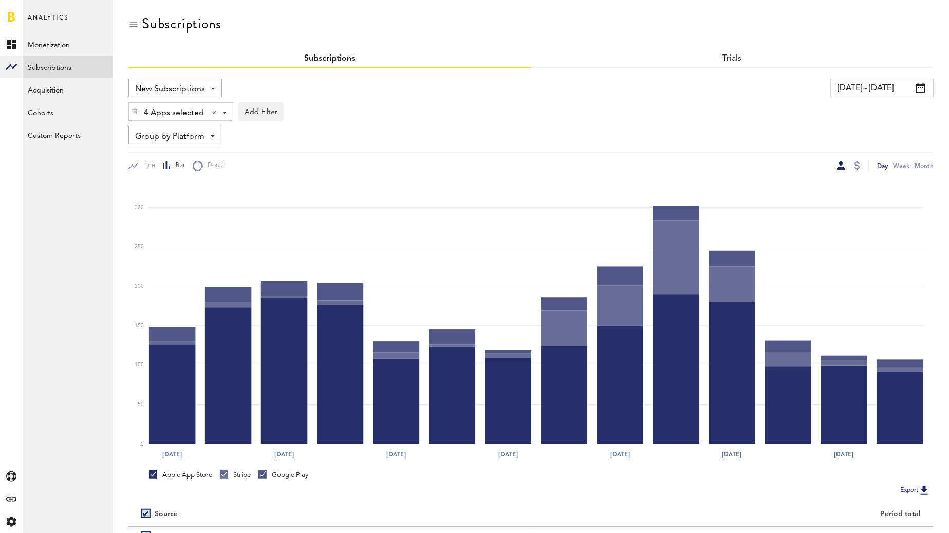
scroll to position [104, 0]
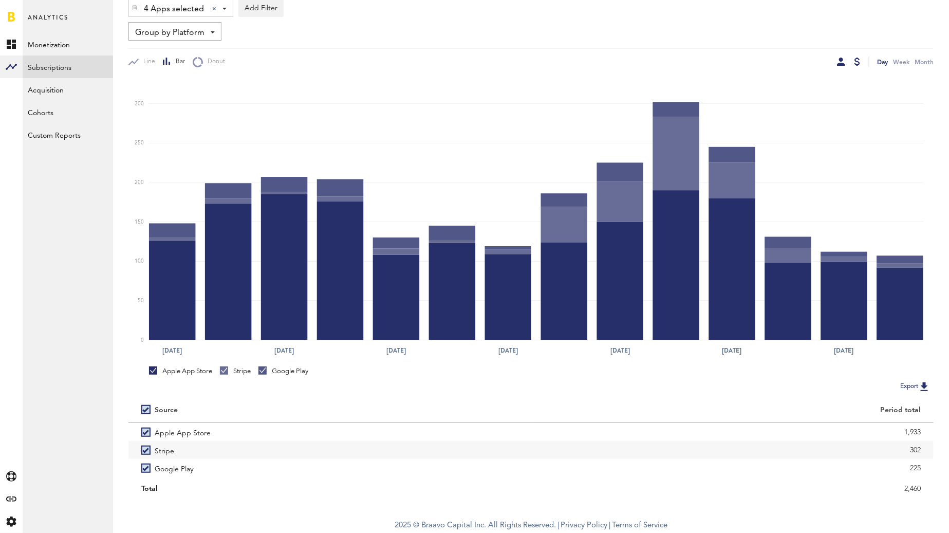
click at [855, 60] on div at bounding box center [857, 62] width 6 height 8
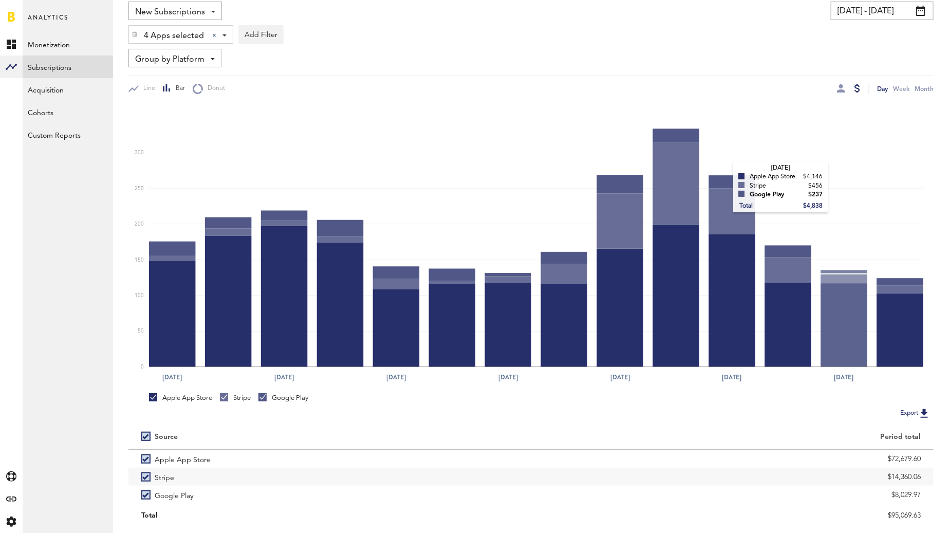
scroll to position [104, 0]
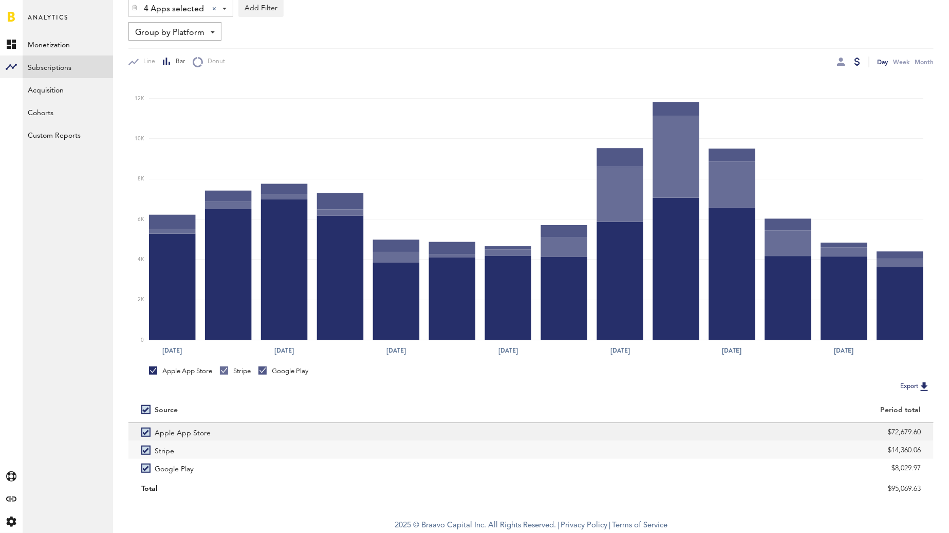
drag, startPoint x: 886, startPoint y: 427, endPoint x: 922, endPoint y: 432, distance: 36.3
click at [922, 432] on div "$72,679.60" at bounding box center [732, 432] width 403 height 18
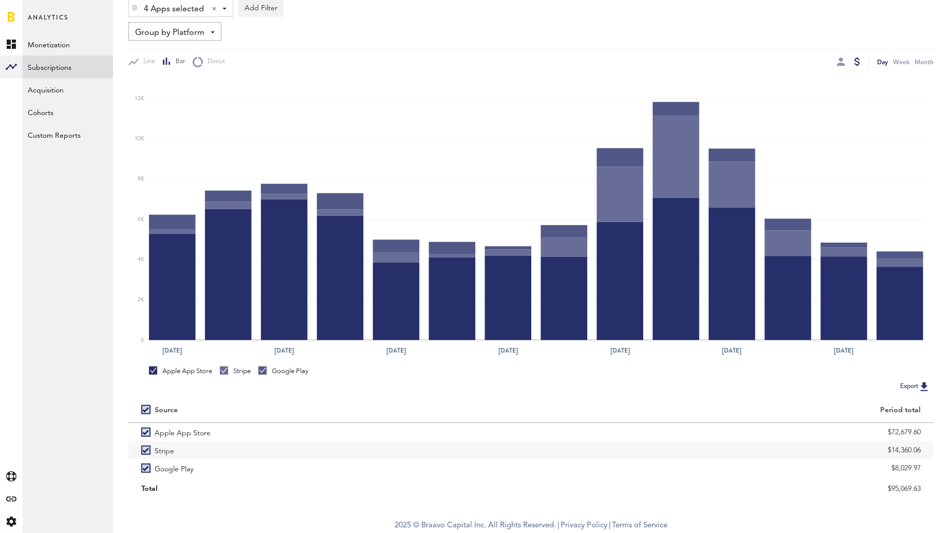
copy div "$72,679.60"
drag, startPoint x: 883, startPoint y: 452, endPoint x: 920, endPoint y: 452, distance: 36.5
click at [920, 452] on div "$14,360.06" at bounding box center [732, 449] width 377 height 15
copy div "$14,360.06"
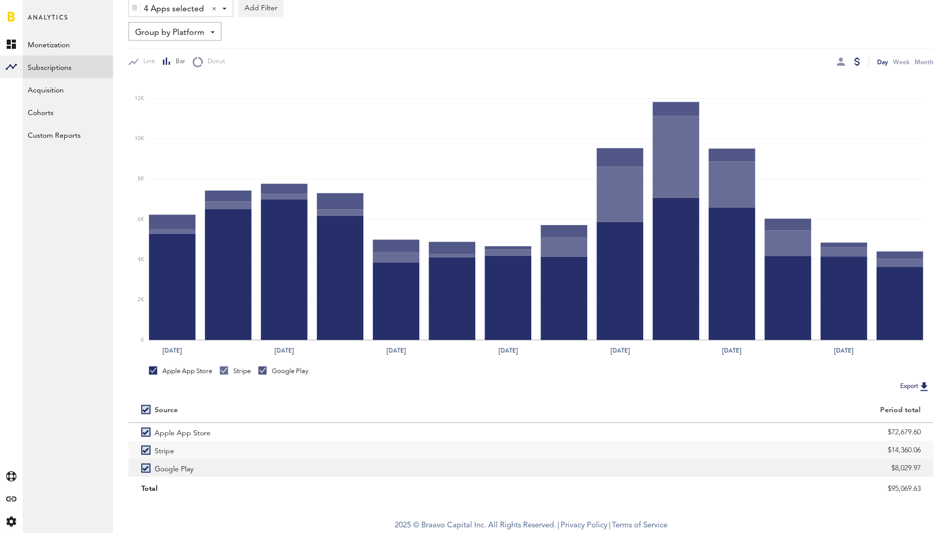
drag, startPoint x: 887, startPoint y: 464, endPoint x: 929, endPoint y: 466, distance: 41.7
click at [929, 466] on div "$8,029.97" at bounding box center [732, 468] width 403 height 18
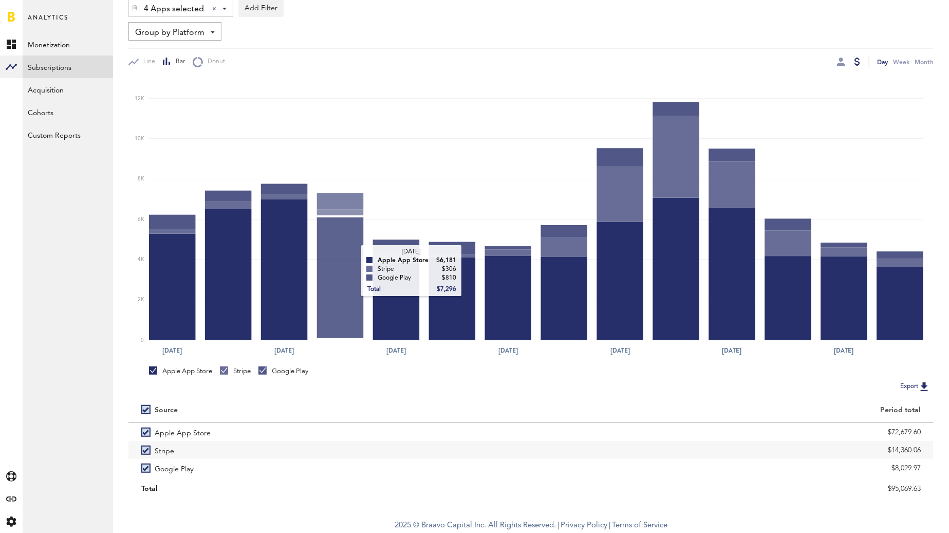
copy div "$8,029.97"
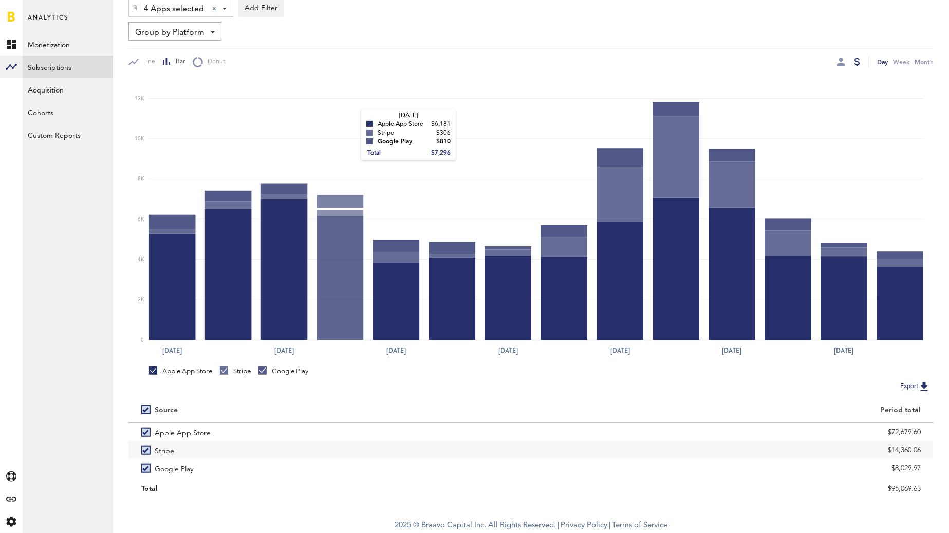
scroll to position [0, 0]
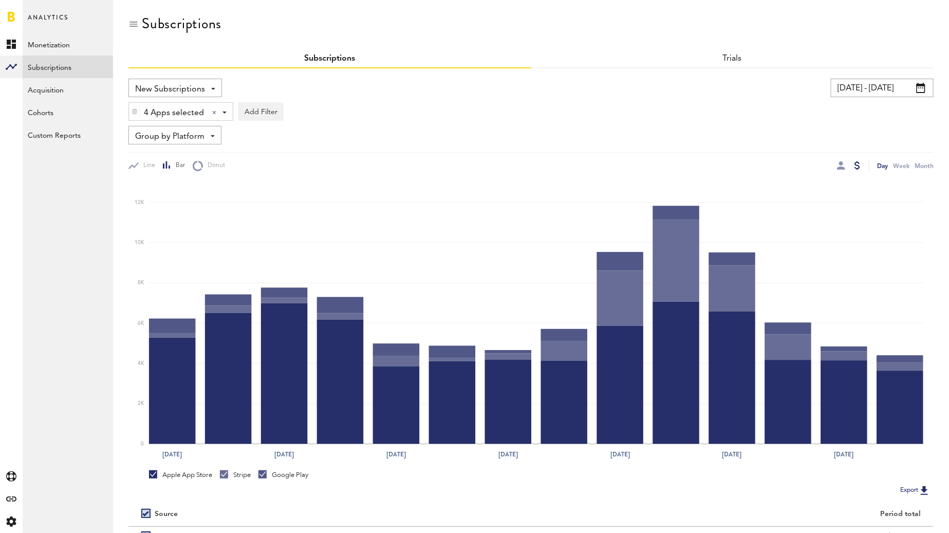
click at [205, 79] on div "New Subscriptions Revenue MRR Actives Trial Status Billing Retries New Subscrip…" at bounding box center [174, 88] width 93 height 18
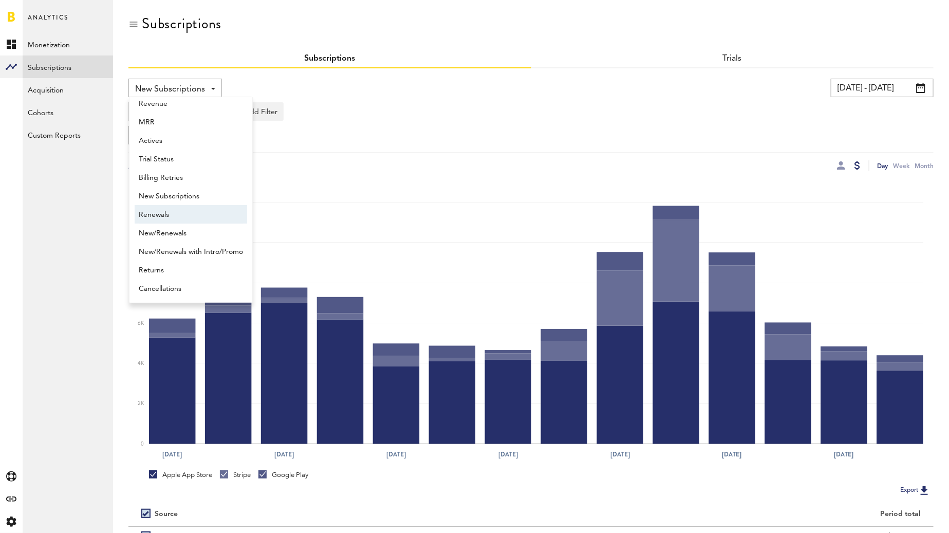
click at [174, 220] on span "Renewals" at bounding box center [191, 214] width 104 height 17
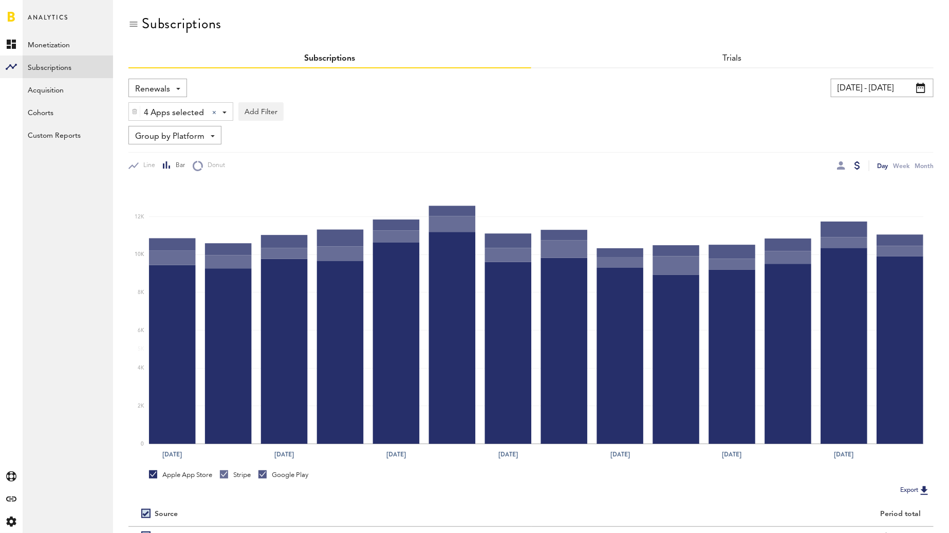
click at [167, 138] on span "Group by Platform" at bounding box center [169, 136] width 69 height 17
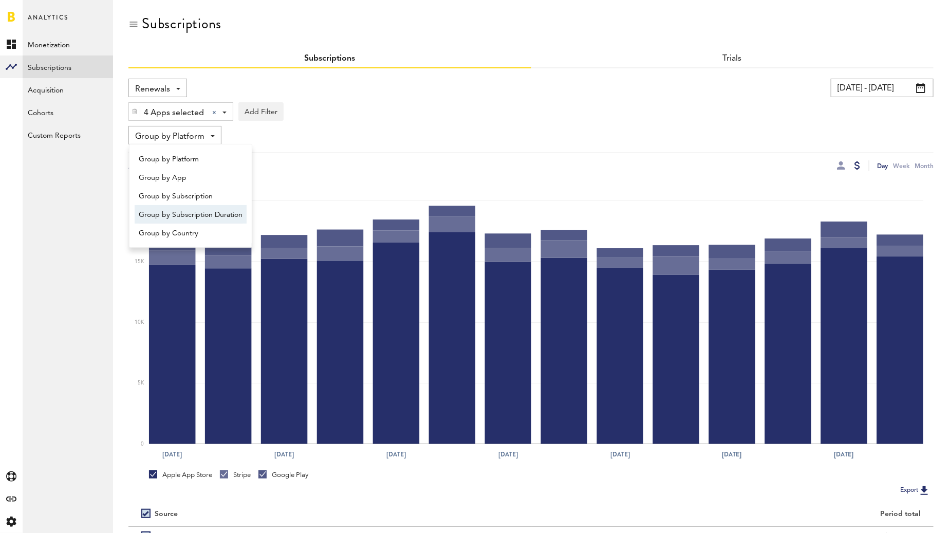
click at [176, 213] on span "Group by Subscription Duration" at bounding box center [191, 214] width 104 height 17
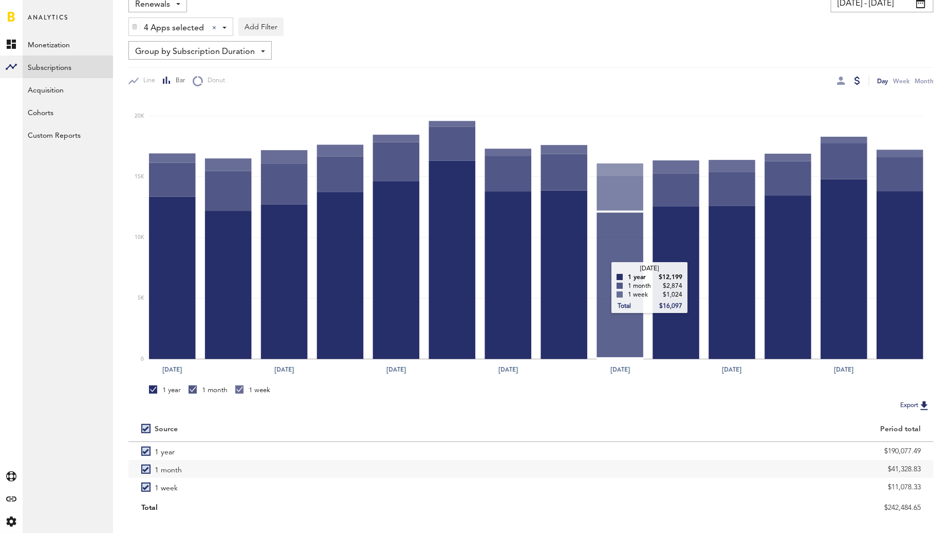
scroll to position [104, 0]
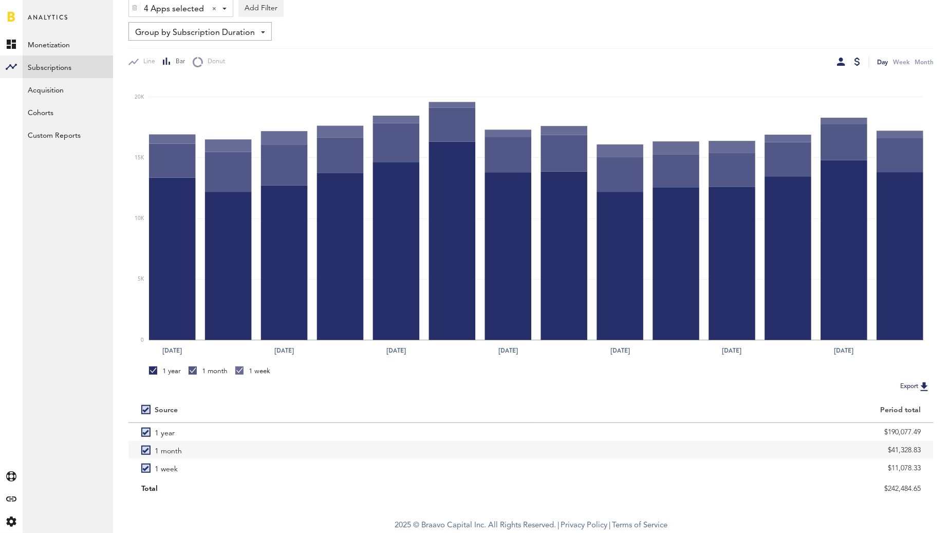
click at [841, 62] on div at bounding box center [841, 62] width 8 height 8
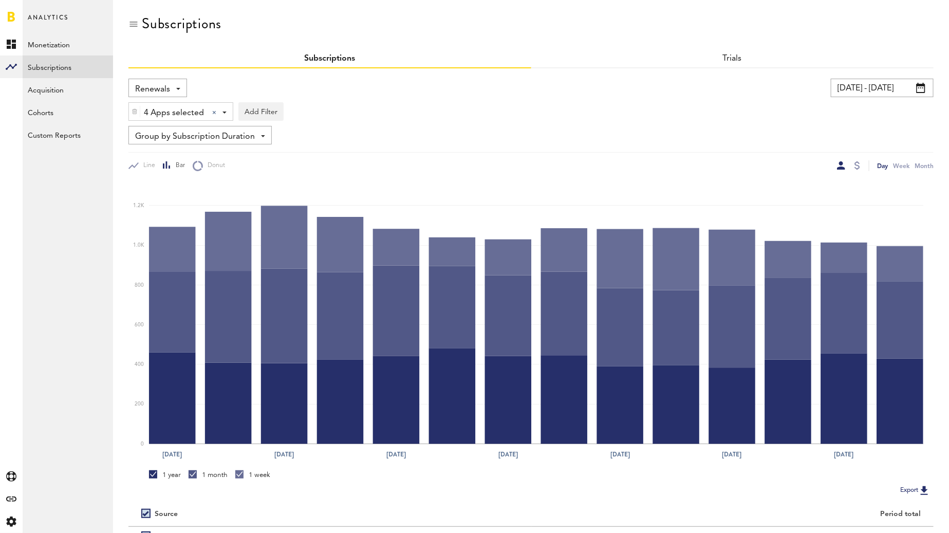
click at [875, 90] on input "08/01/24 - 08/14/24" at bounding box center [882, 88] width 103 height 18
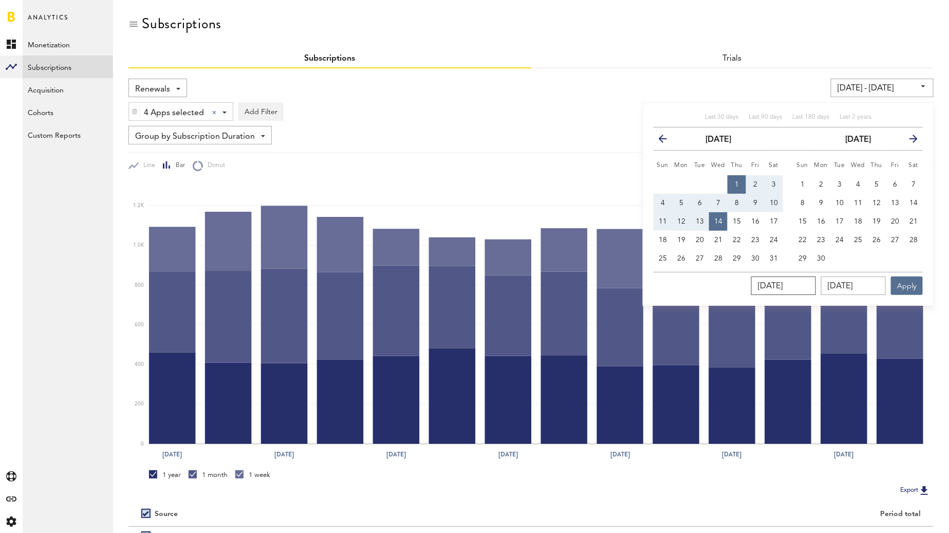
click at [816, 289] on input "08/01/2024" at bounding box center [783, 285] width 65 height 18
type input "08/01/202_"
type input "08/01/25 - 08/01/25"
type input "08/01/2025"
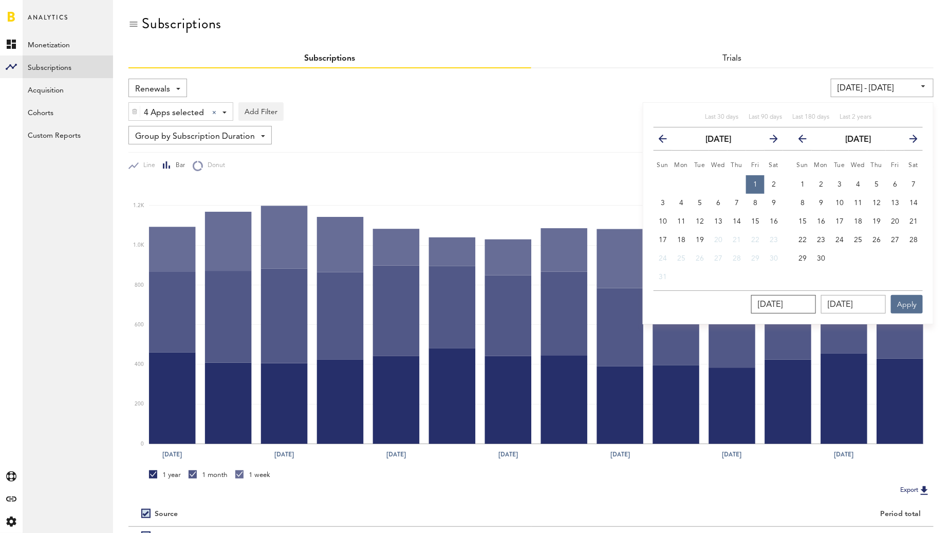
type input "08/01/2025"
click at [758, 183] on button "1" at bounding box center [755, 184] width 18 height 18
click at [742, 217] on button "14" at bounding box center [736, 221] width 18 height 18
type input "08/01/25 - 08/14/25"
type input "08/14/2025"
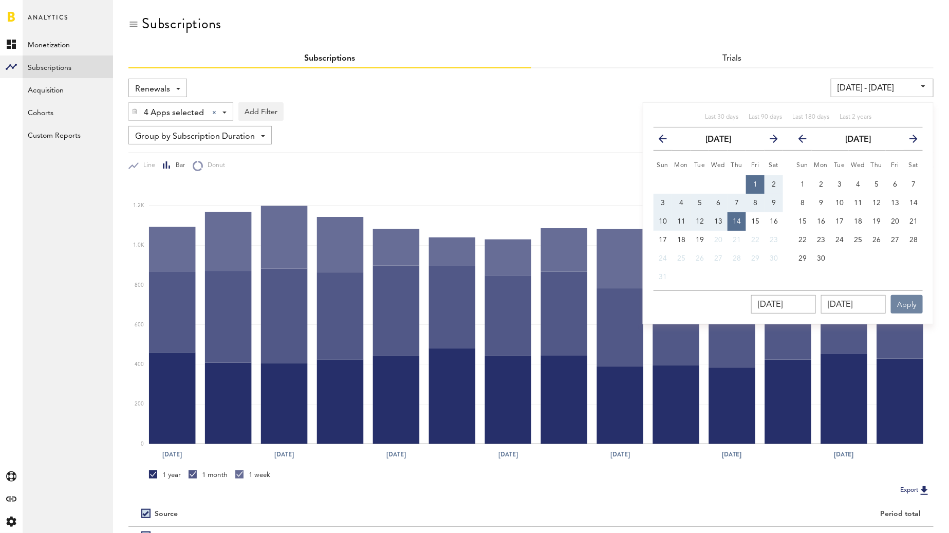
click at [906, 301] on button "Apply" at bounding box center [907, 304] width 32 height 18
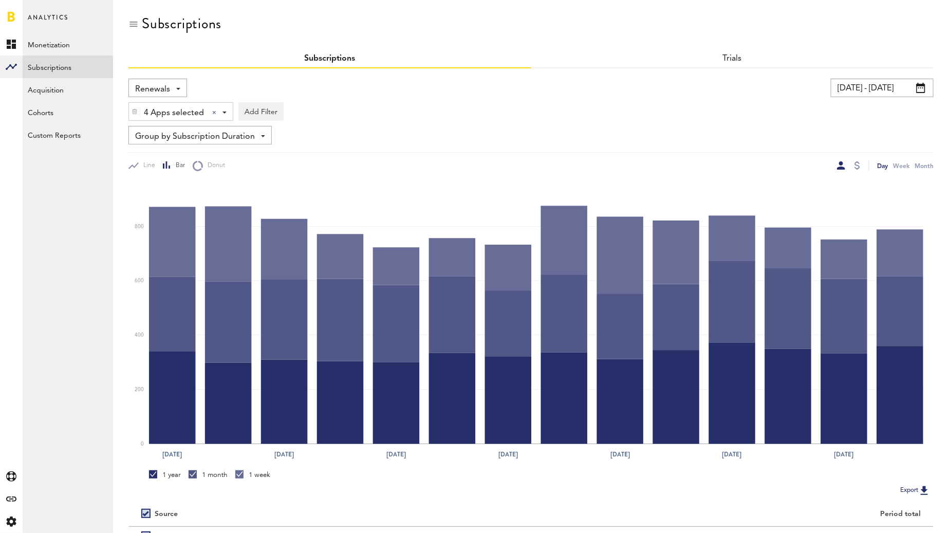
click at [162, 84] on span "Renewals" at bounding box center [152, 89] width 35 height 17
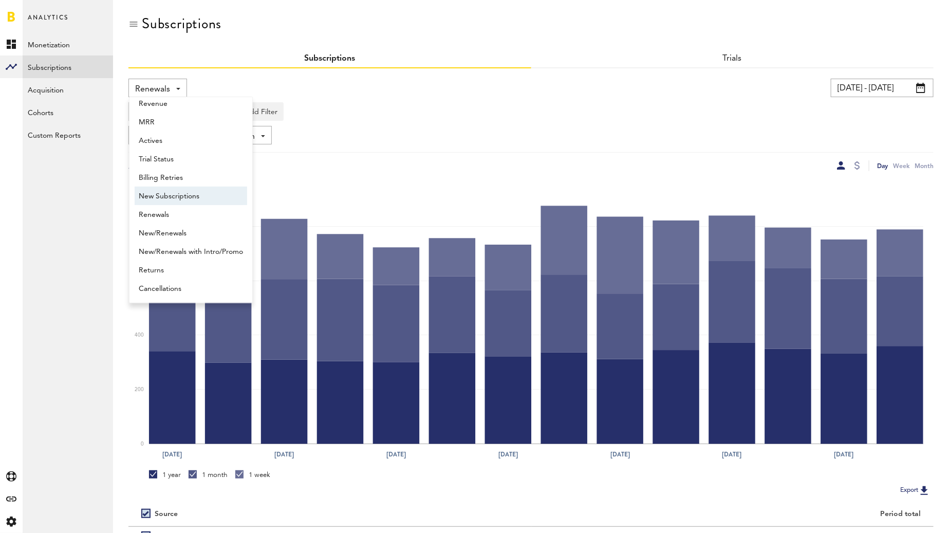
click at [177, 200] on span "New Subscriptions" at bounding box center [191, 195] width 104 height 17
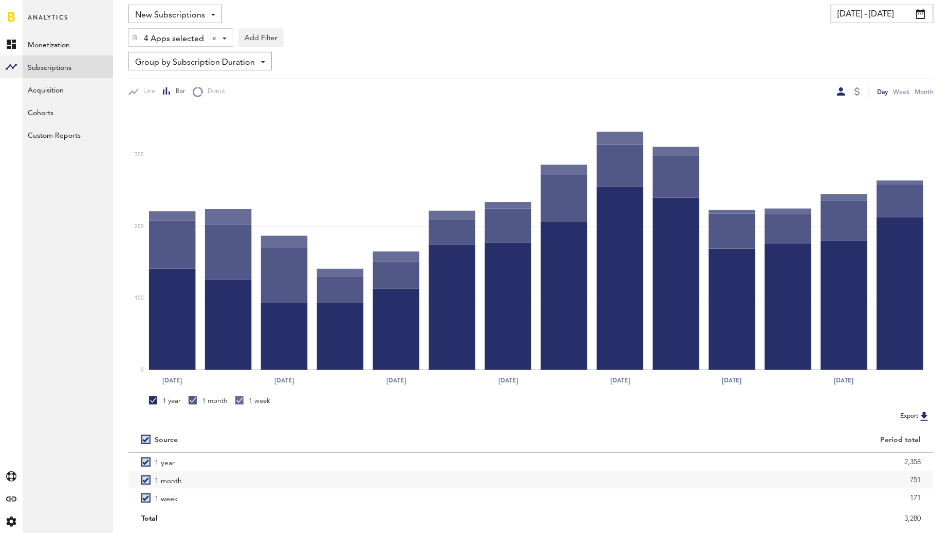
scroll to position [104, 0]
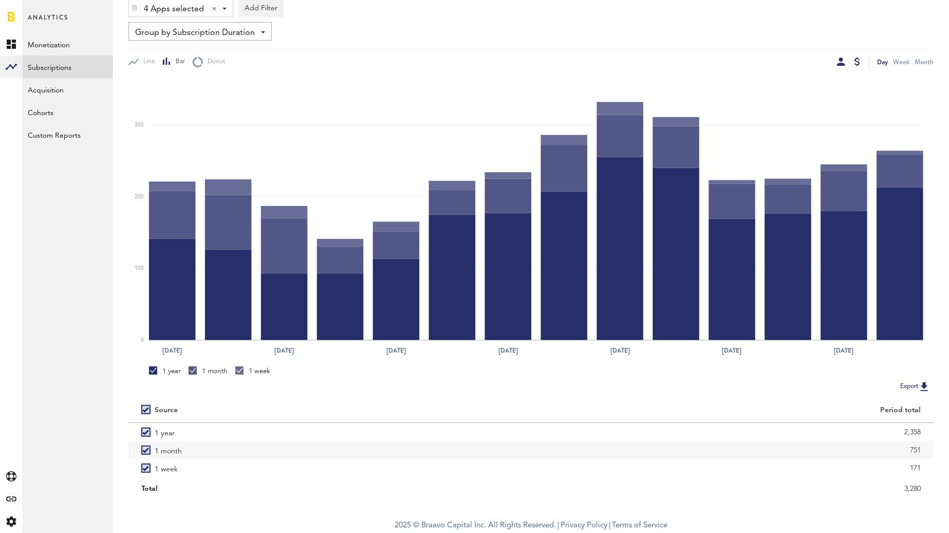
click at [856, 62] on div at bounding box center [857, 62] width 6 height 8
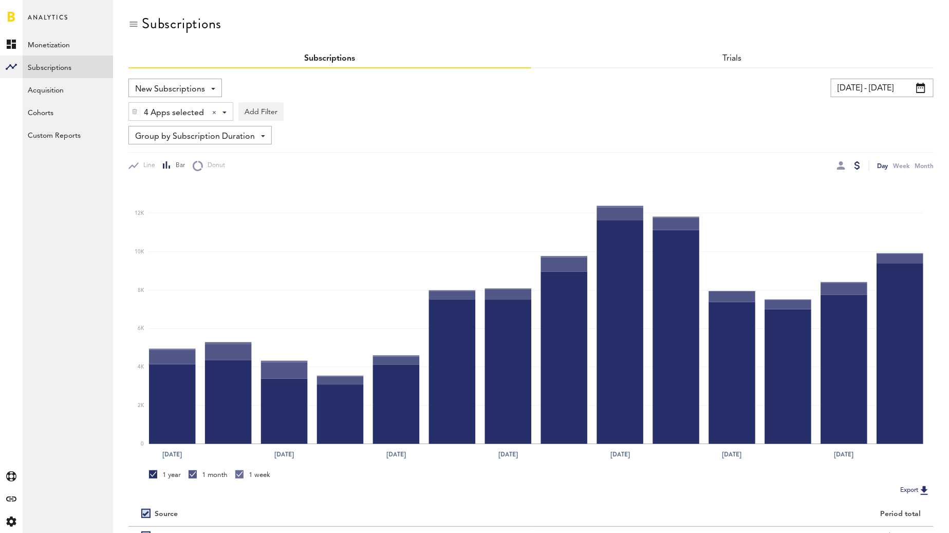
click at [218, 134] on span "Group by Subscription Duration" at bounding box center [195, 136] width 120 height 17
click at [201, 147] on ul "Group by Platform Group by App Group by Subscription Group by Subscription Dura…" at bounding box center [199, 195] width 141 height 103
click at [202, 140] on span "Group by Subscription Duration" at bounding box center [195, 136] width 120 height 17
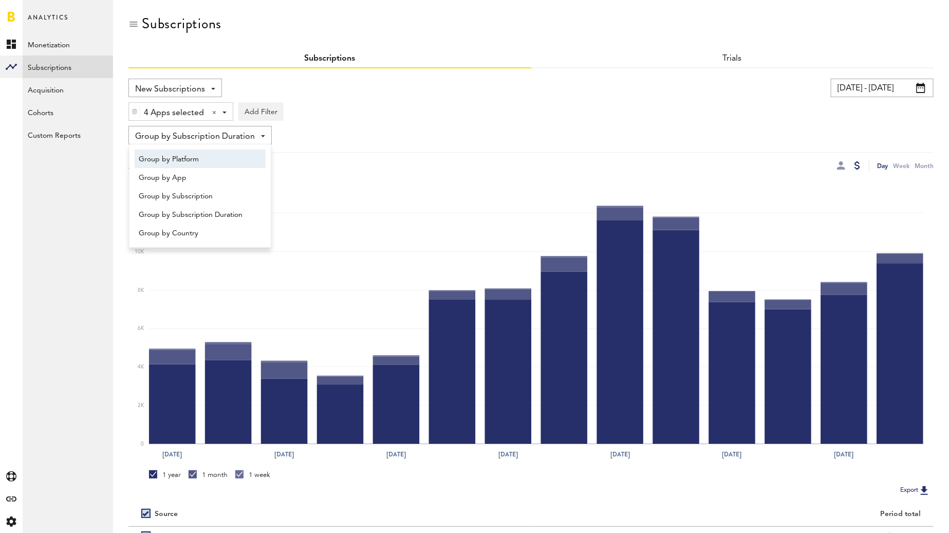
click at [202, 156] on span "Group by Platform" at bounding box center [200, 158] width 123 height 17
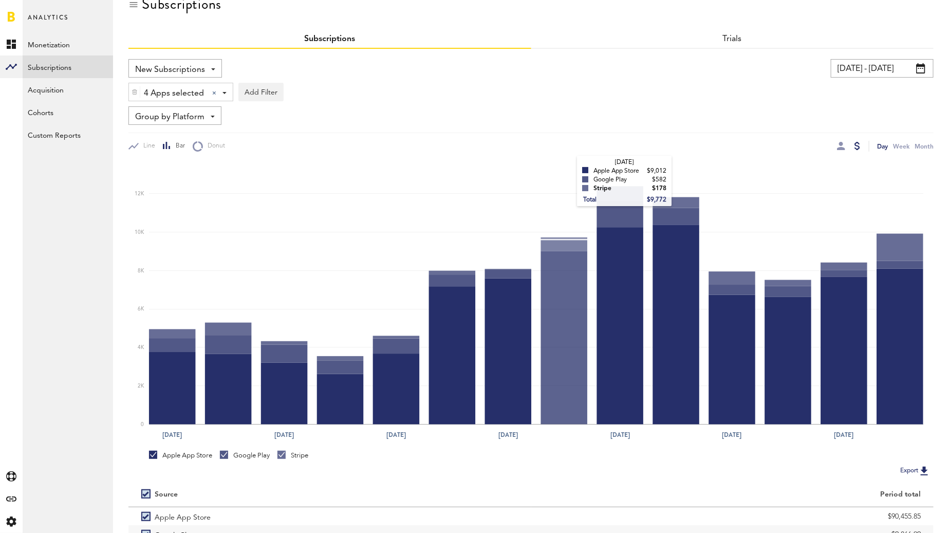
scroll to position [104, 0]
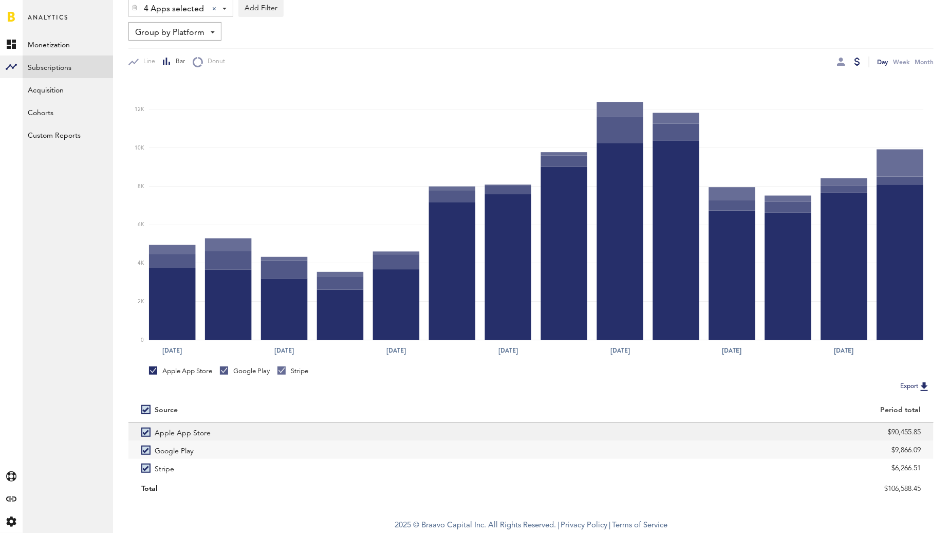
drag, startPoint x: 869, startPoint y: 427, endPoint x: 927, endPoint y: 431, distance: 58.2
click at [927, 431] on div "$90,455.85" at bounding box center [732, 432] width 403 height 18
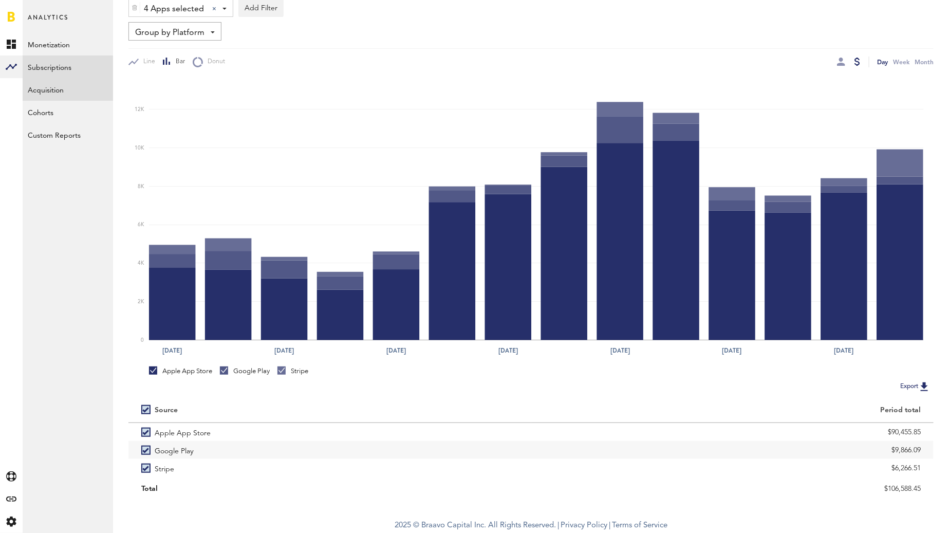
copy div "$90,455.85"
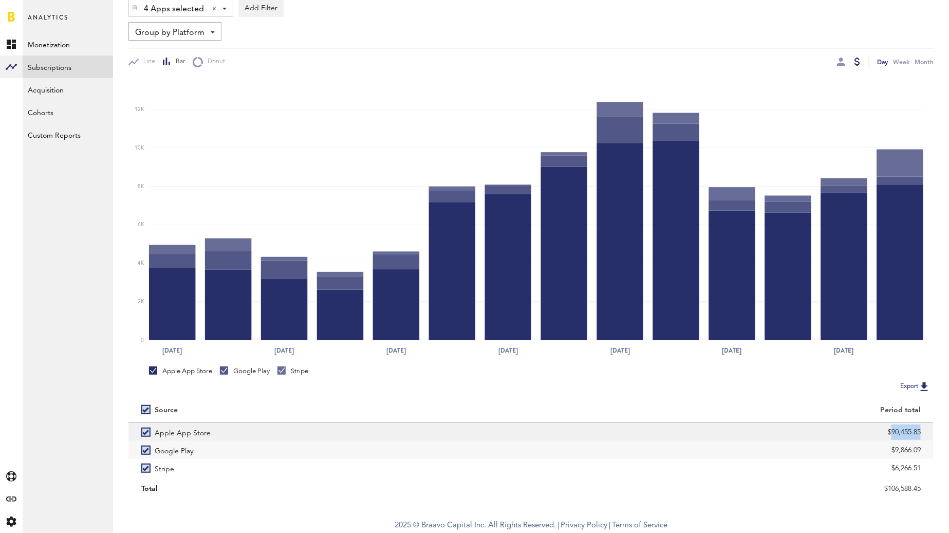
drag, startPoint x: 875, startPoint y: 431, endPoint x: 915, endPoint y: 438, distance: 40.7
click at [915, 438] on div "$90,455.85" at bounding box center [732, 431] width 377 height 15
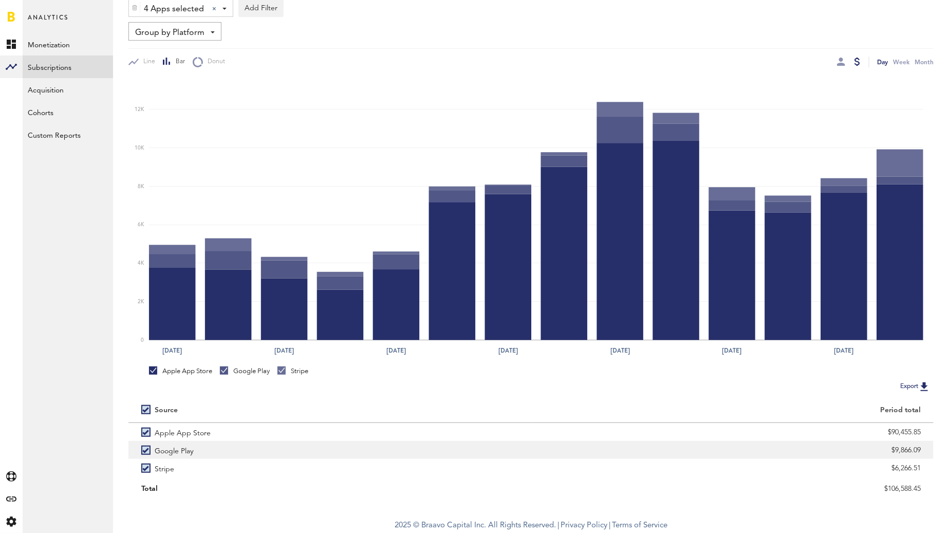
click at [922, 448] on div "$9,866.09" at bounding box center [732, 450] width 403 height 18
drag, startPoint x: 923, startPoint y: 447, endPoint x: 890, endPoint y: 445, distance: 32.9
click at [890, 445] on div "$9,866.09" at bounding box center [732, 450] width 403 height 18
copy div "$9,866.09"
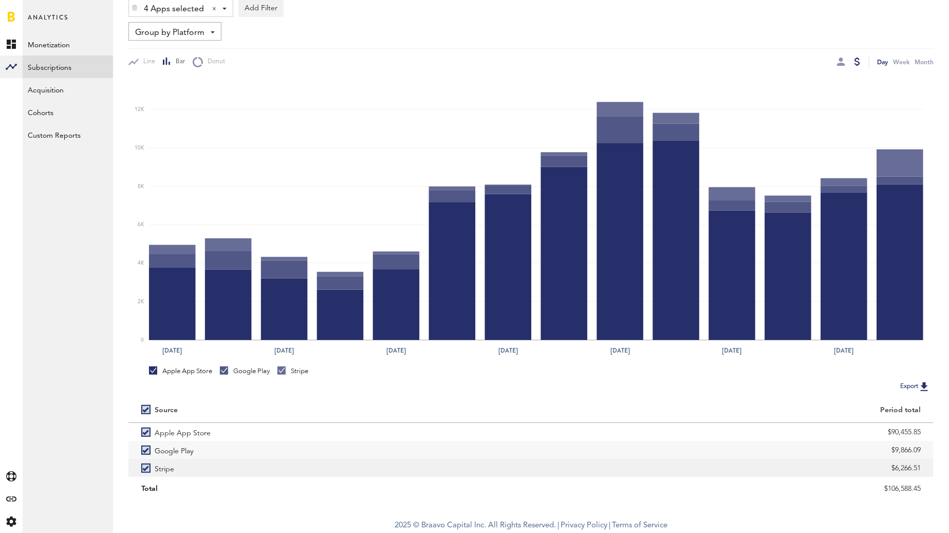
drag, startPoint x: 879, startPoint y: 467, endPoint x: 922, endPoint y: 467, distance: 43.7
click at [922, 467] on div "$6,266.51" at bounding box center [732, 468] width 403 height 18
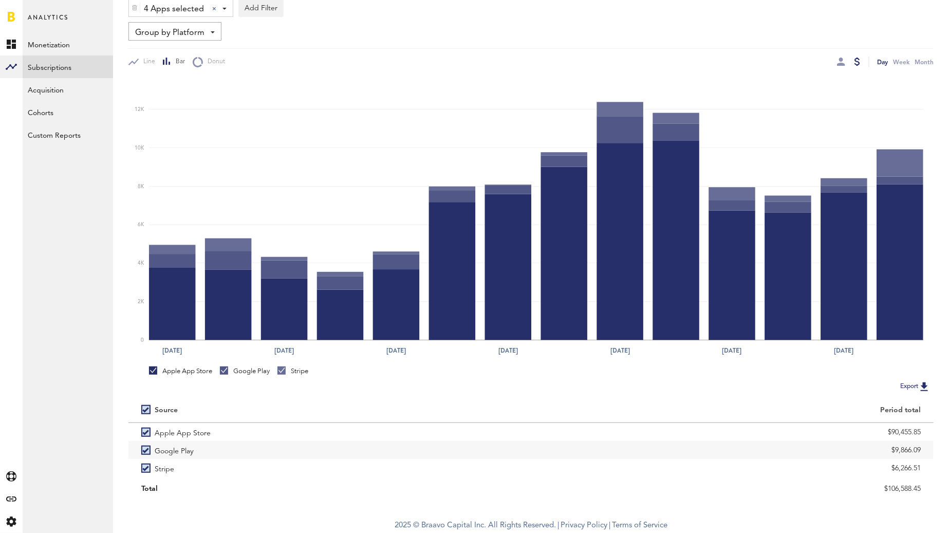
copy div "$6,266.51"
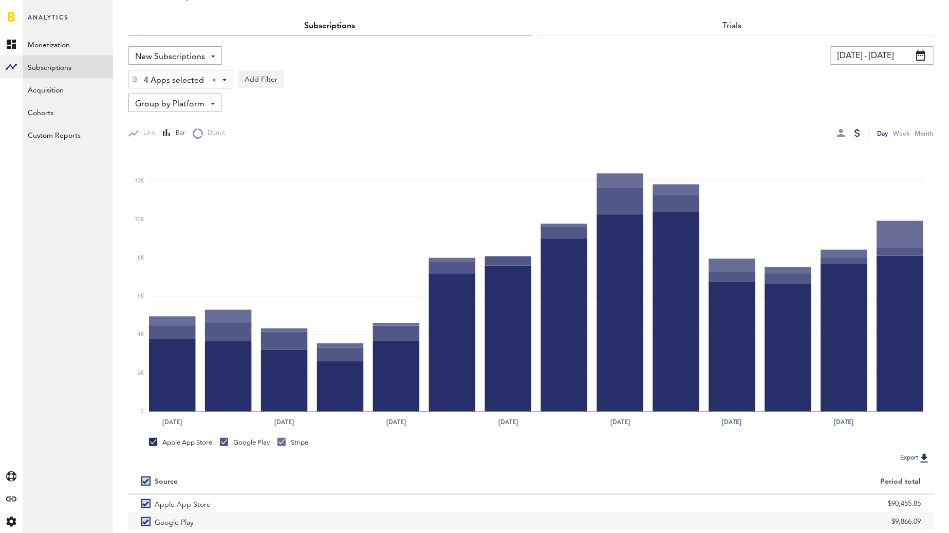
scroll to position [0, 0]
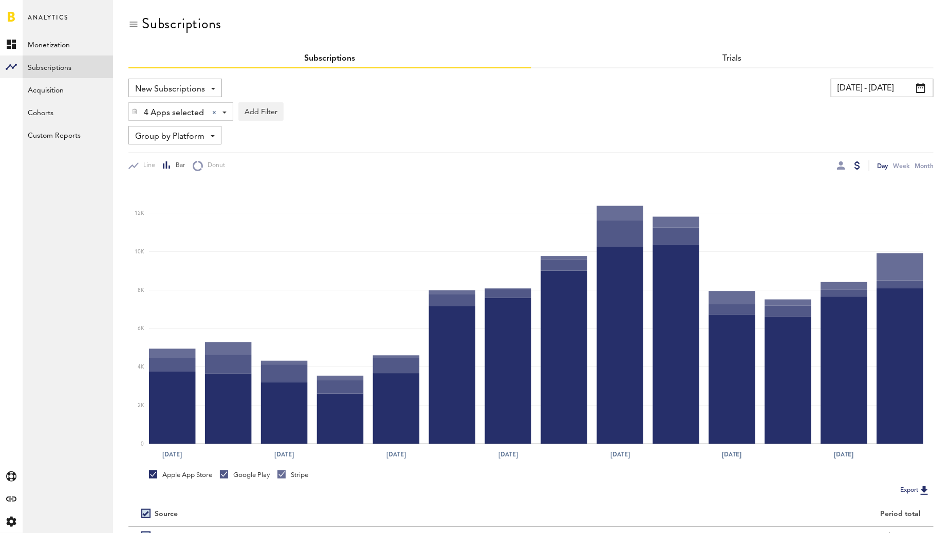
click at [159, 85] on span "New Subscriptions" at bounding box center [170, 89] width 70 height 17
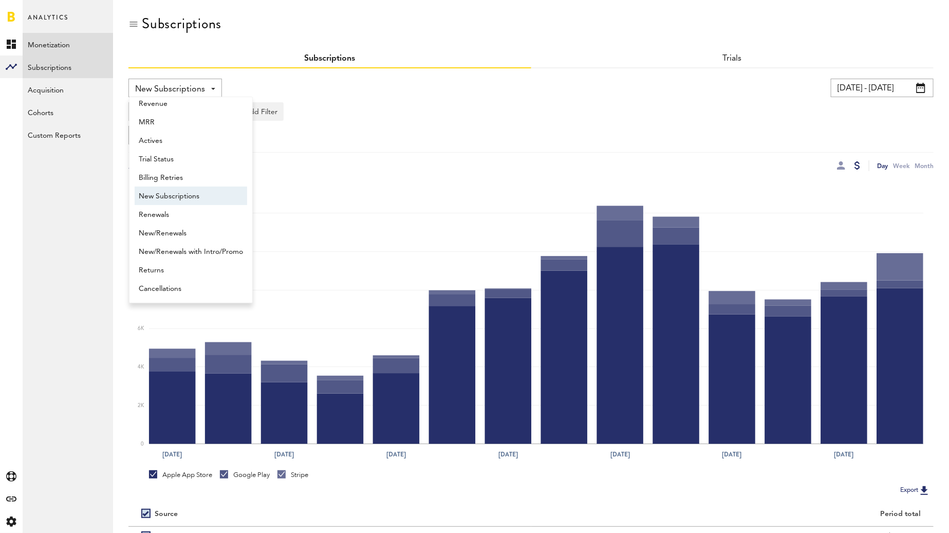
click at [77, 48] on link "Monetization" at bounding box center [68, 44] width 90 height 23
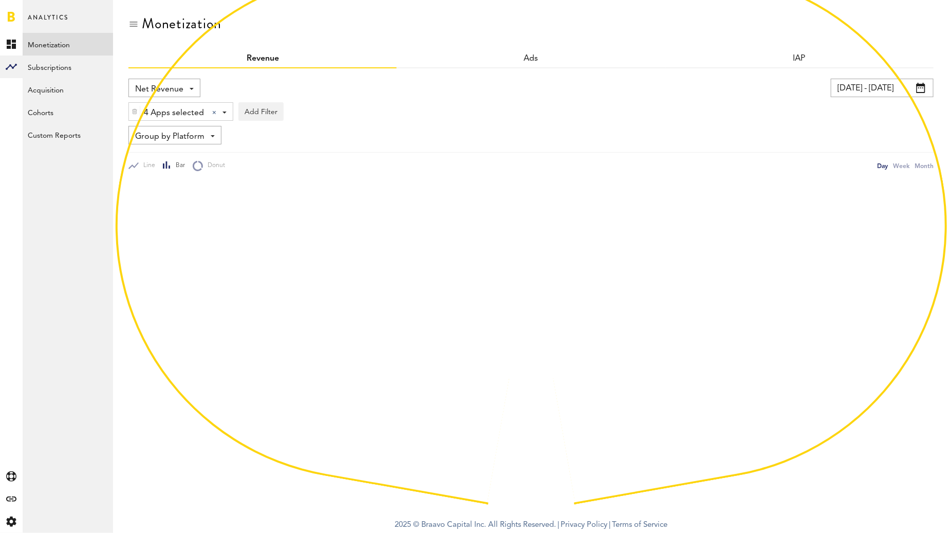
click at [141, 84] on span "Net Revenue" at bounding box center [159, 89] width 48 height 17
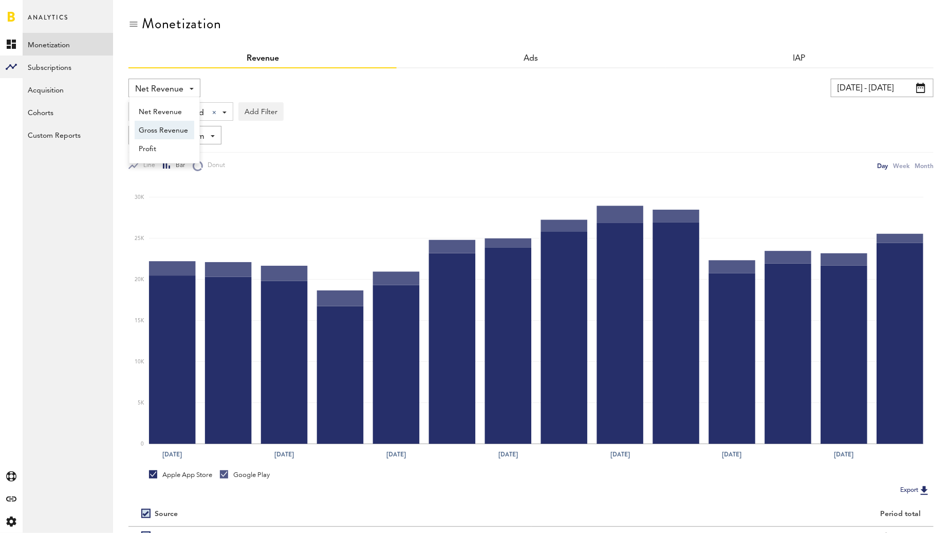
click at [157, 126] on span "Gross Revenue" at bounding box center [164, 130] width 51 height 17
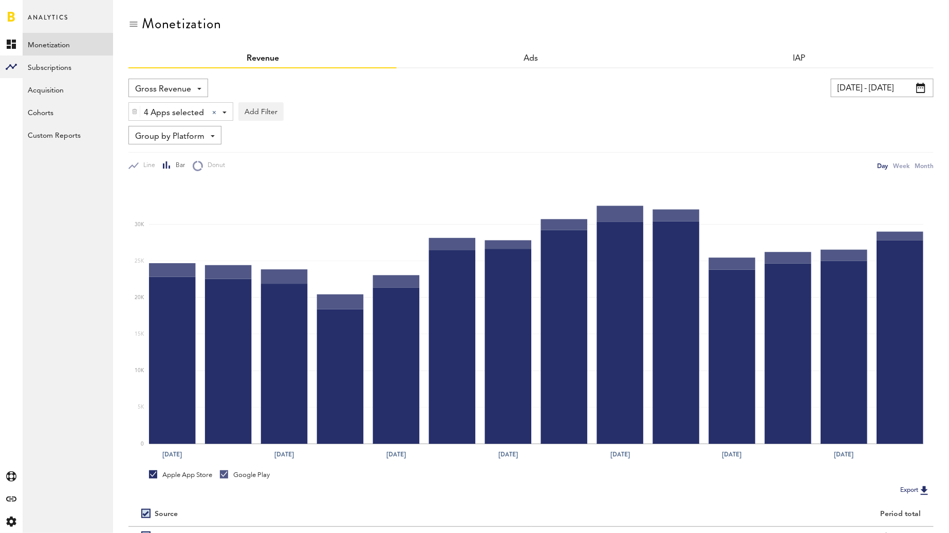
scroll to position [86, 0]
